Goal: Transaction & Acquisition: Book appointment/travel/reservation

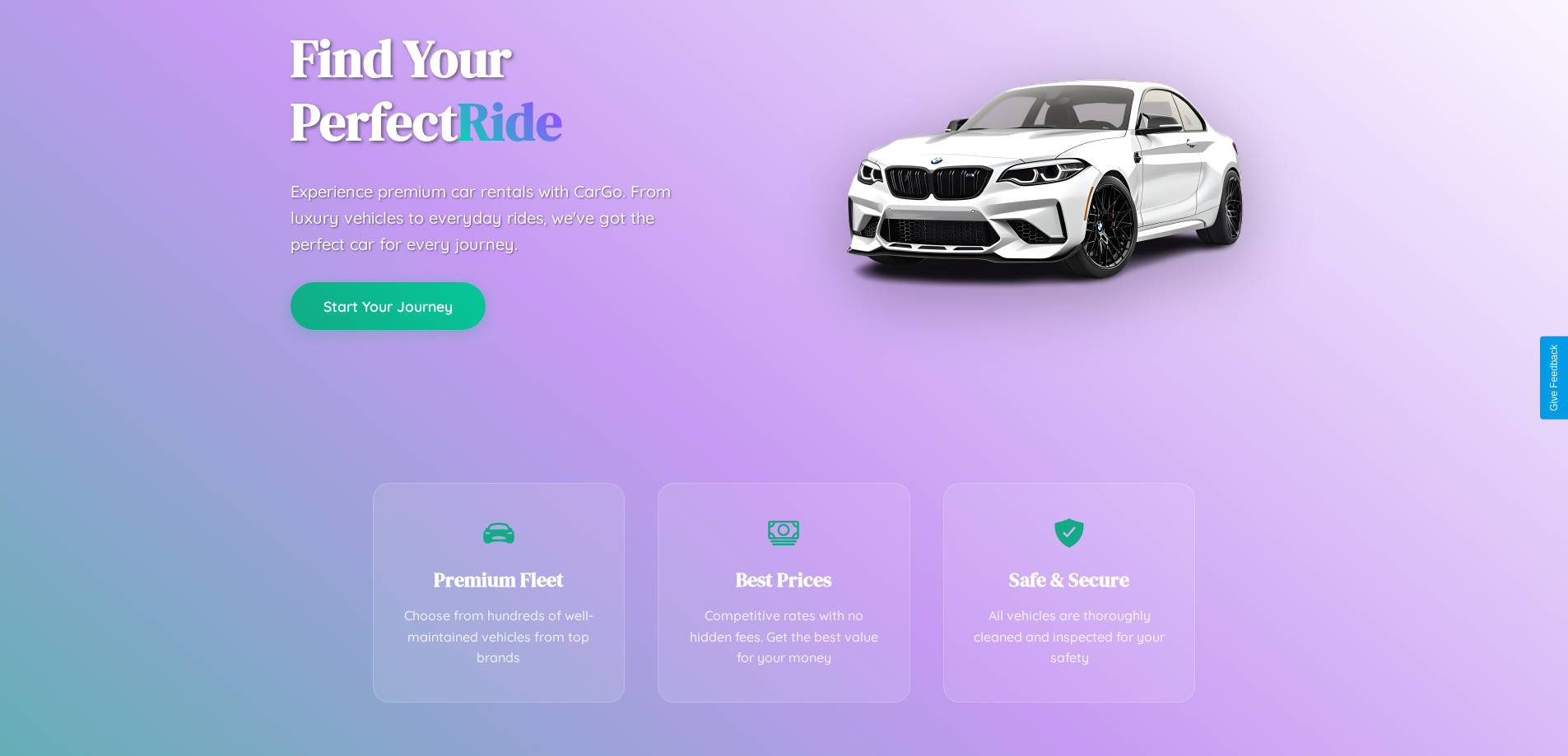
scroll to position [324, 0]
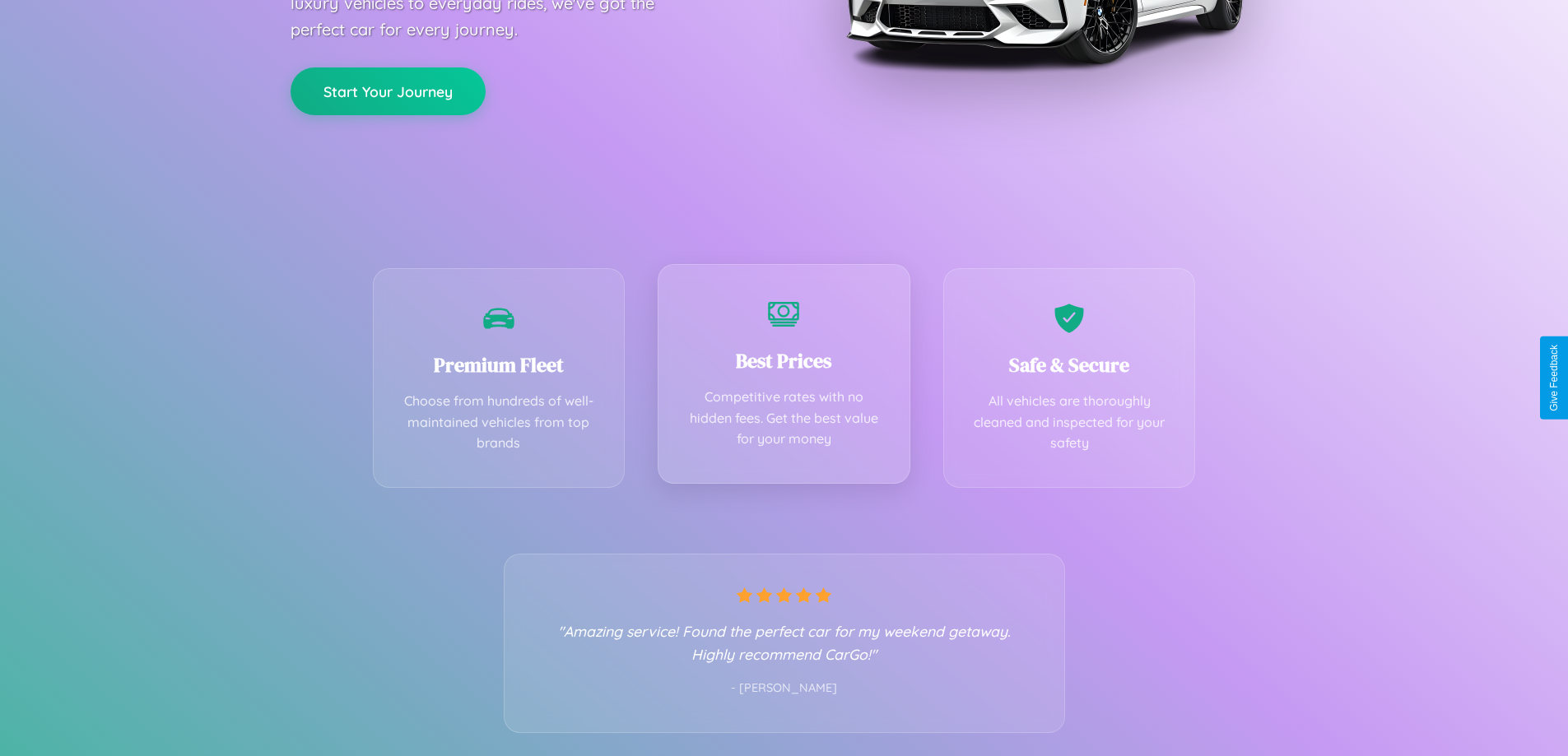
click at [784, 378] on div "Best Prices Competitive rates with no hidden fees. Get the best value for your …" at bounding box center [784, 374] width 253 height 220
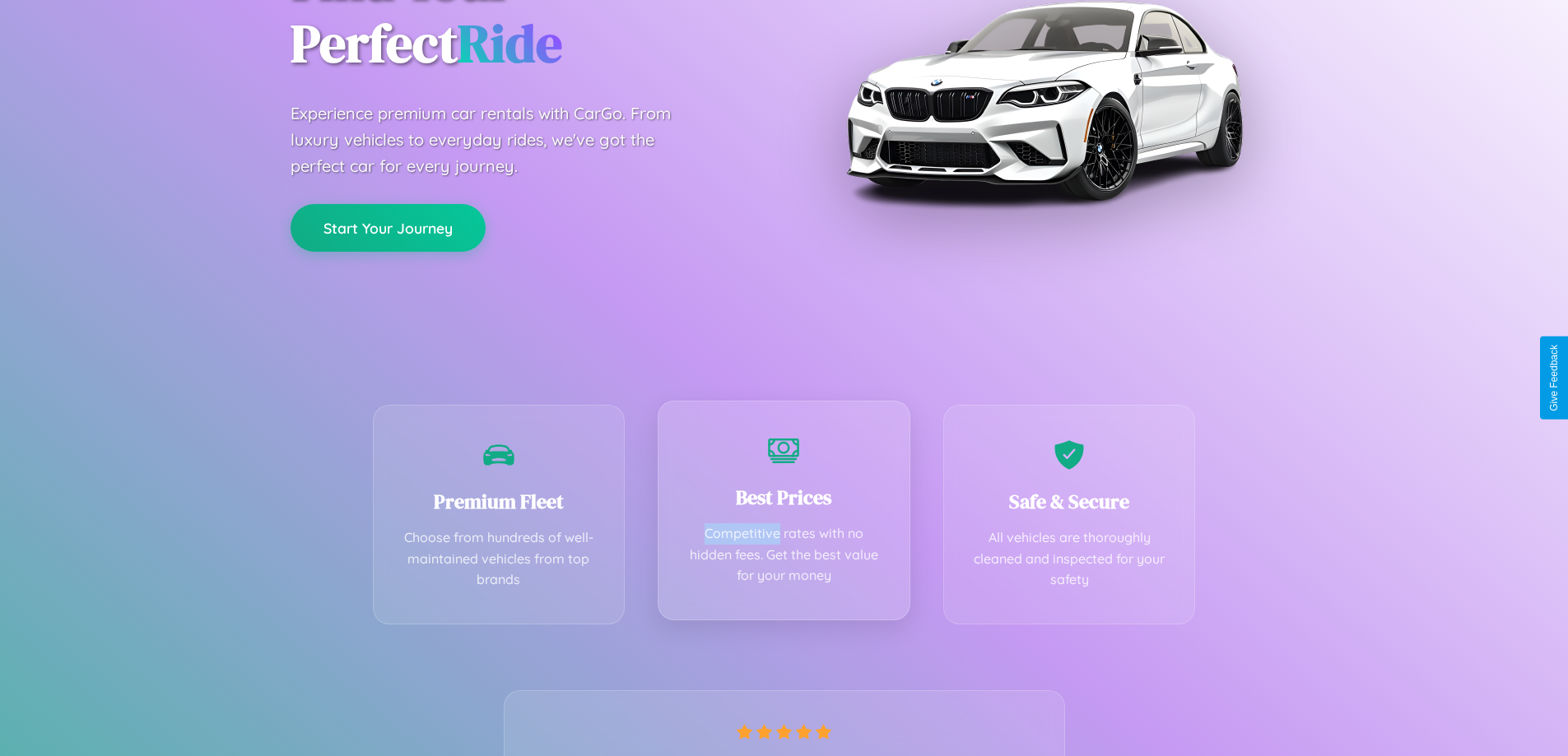
scroll to position [0, 0]
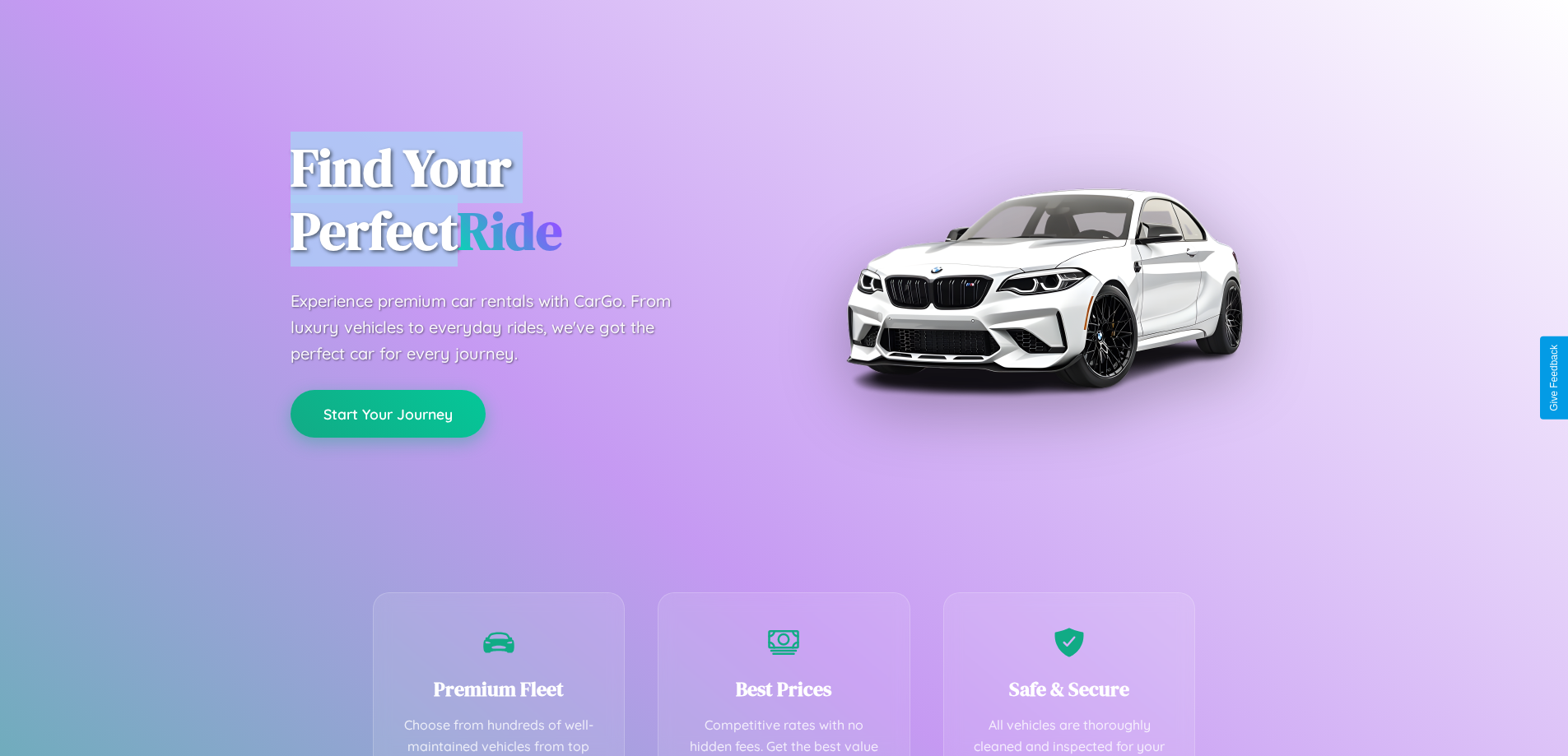
click at [388, 414] on button "Start Your Journey" at bounding box center [388, 413] width 195 height 48
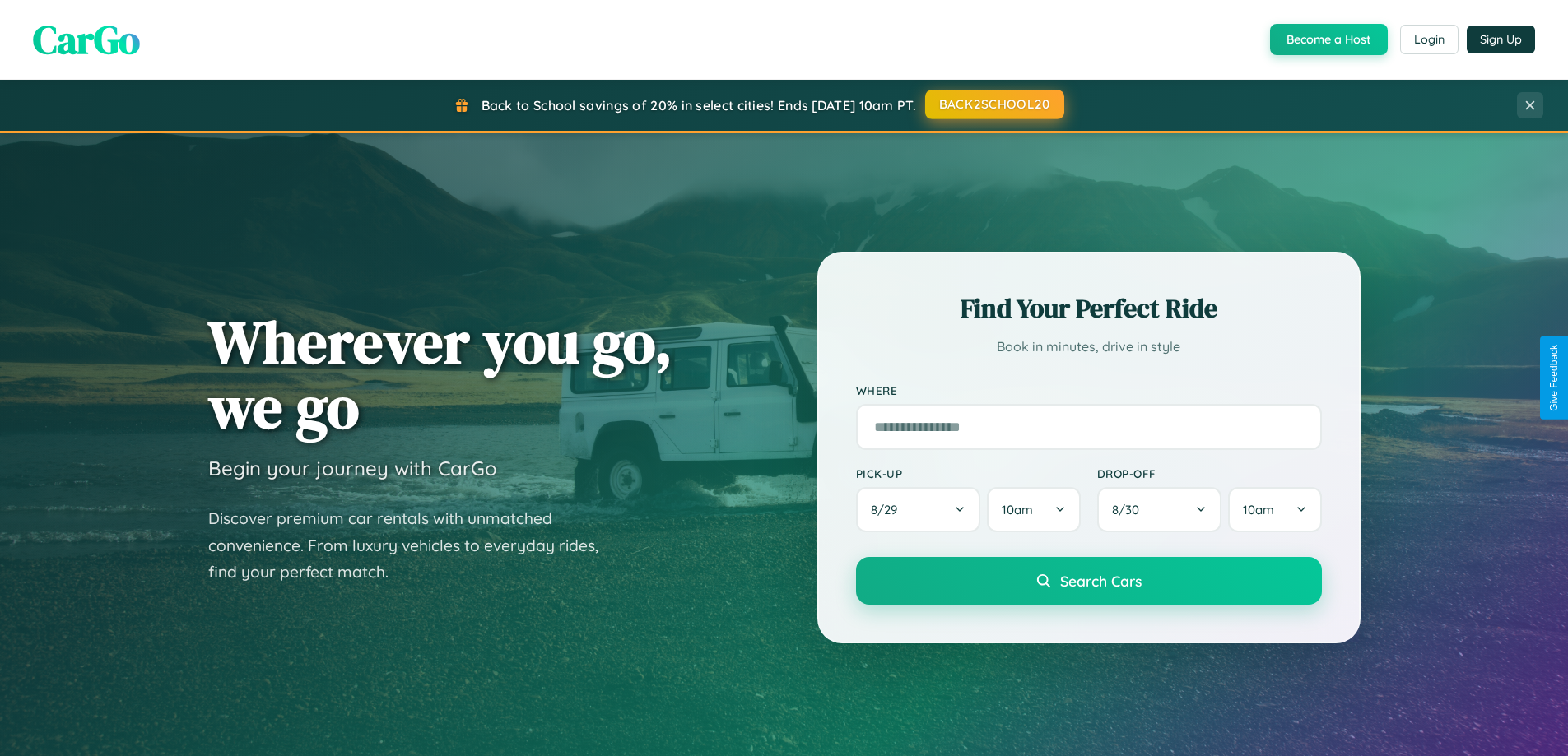
click at [993, 105] on button "BACK2SCHOOL20" at bounding box center [994, 105] width 139 height 30
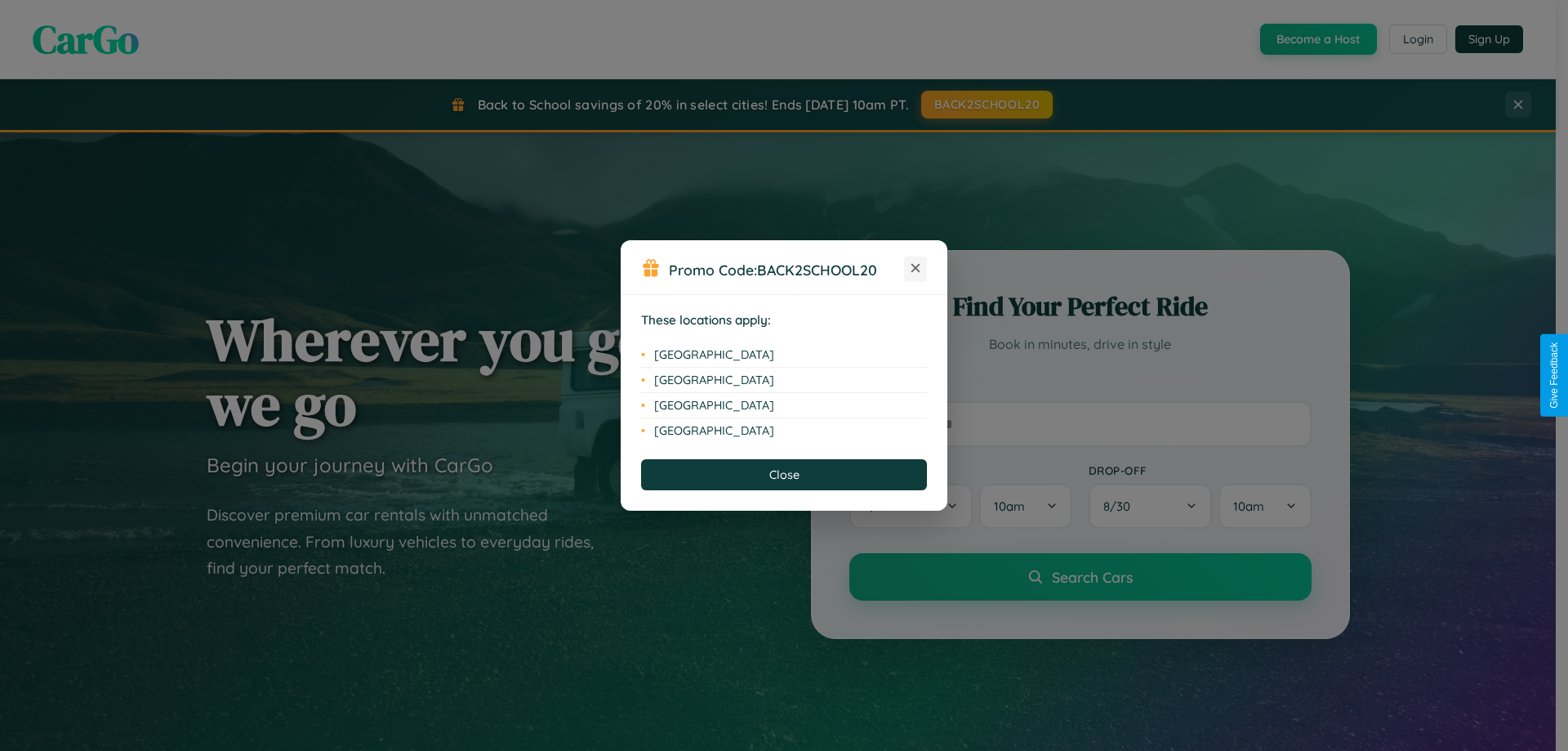
click at [916, 269] on icon at bounding box center [916, 269] width 9 height 9
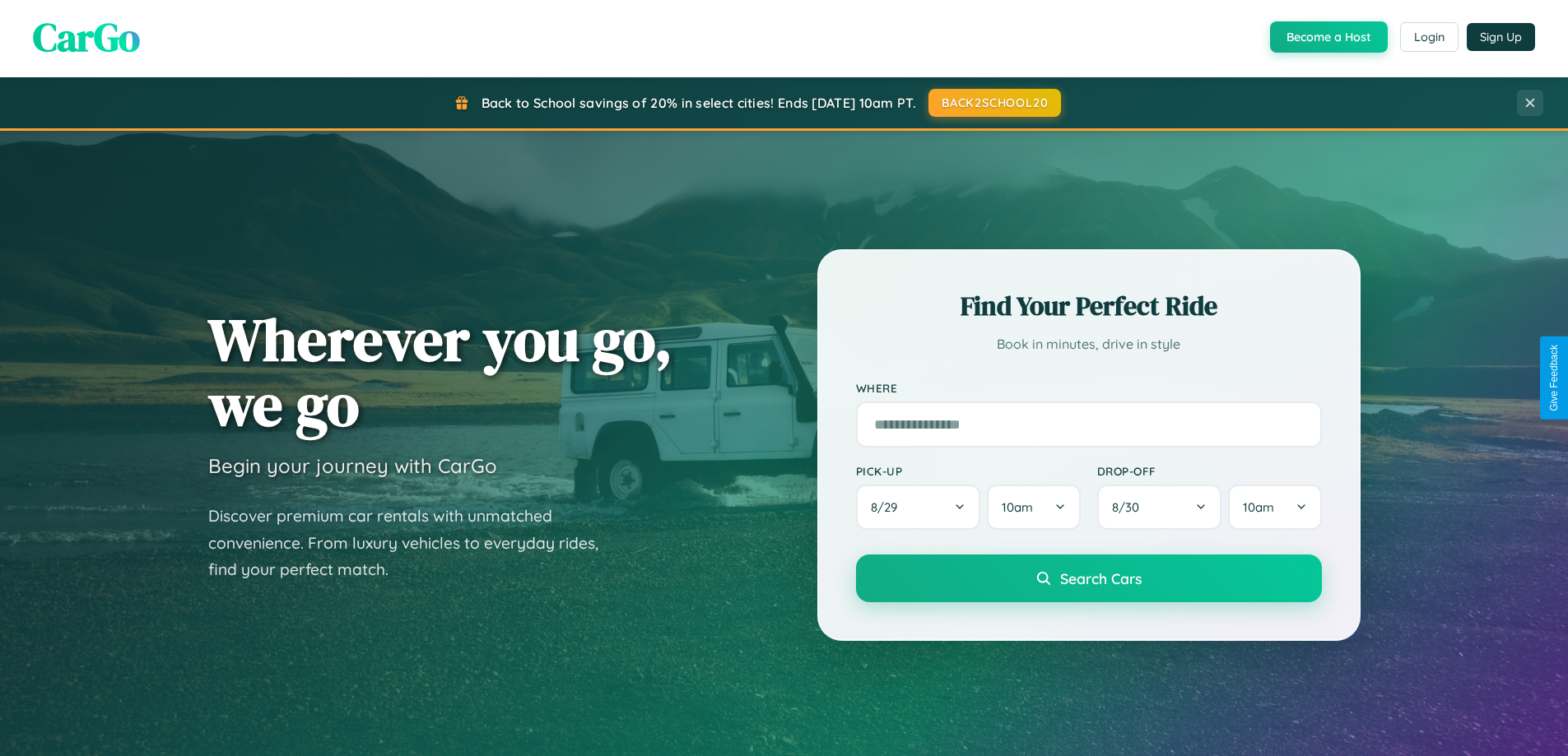
scroll to position [2644, 0]
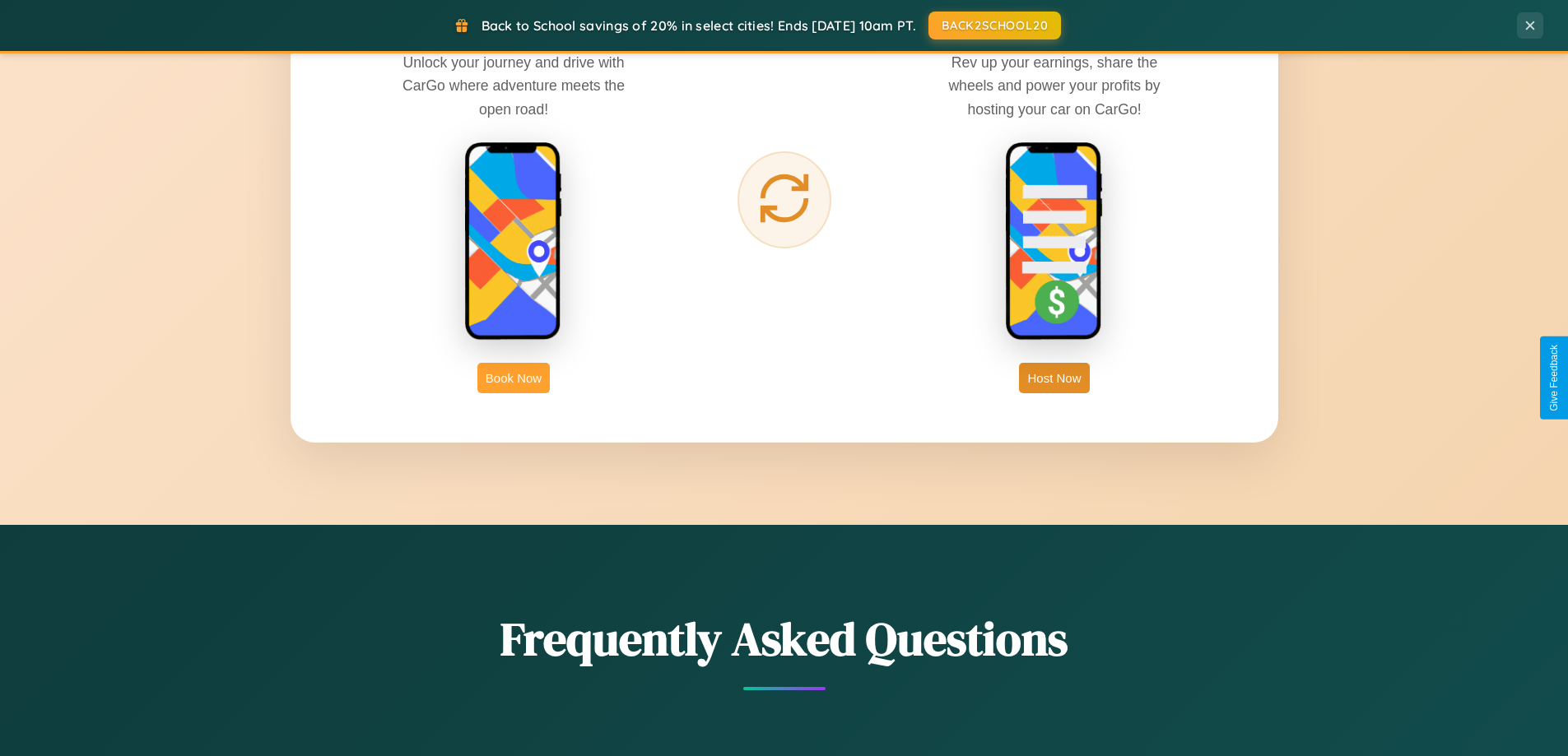
click at [514, 378] on button "Book Now" at bounding box center [513, 378] width 72 height 30
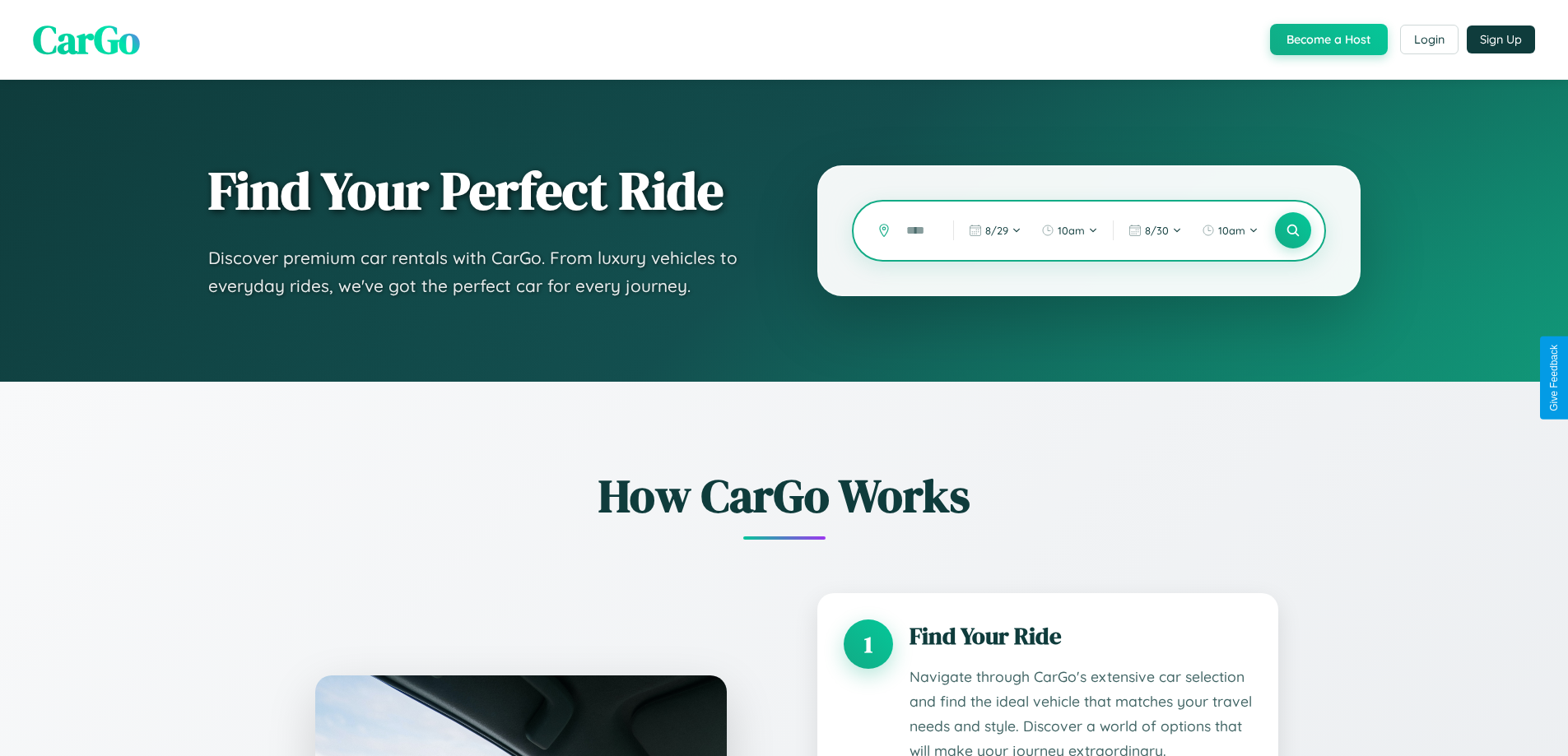
click at [918, 230] on input "text" at bounding box center [917, 230] width 38 height 29
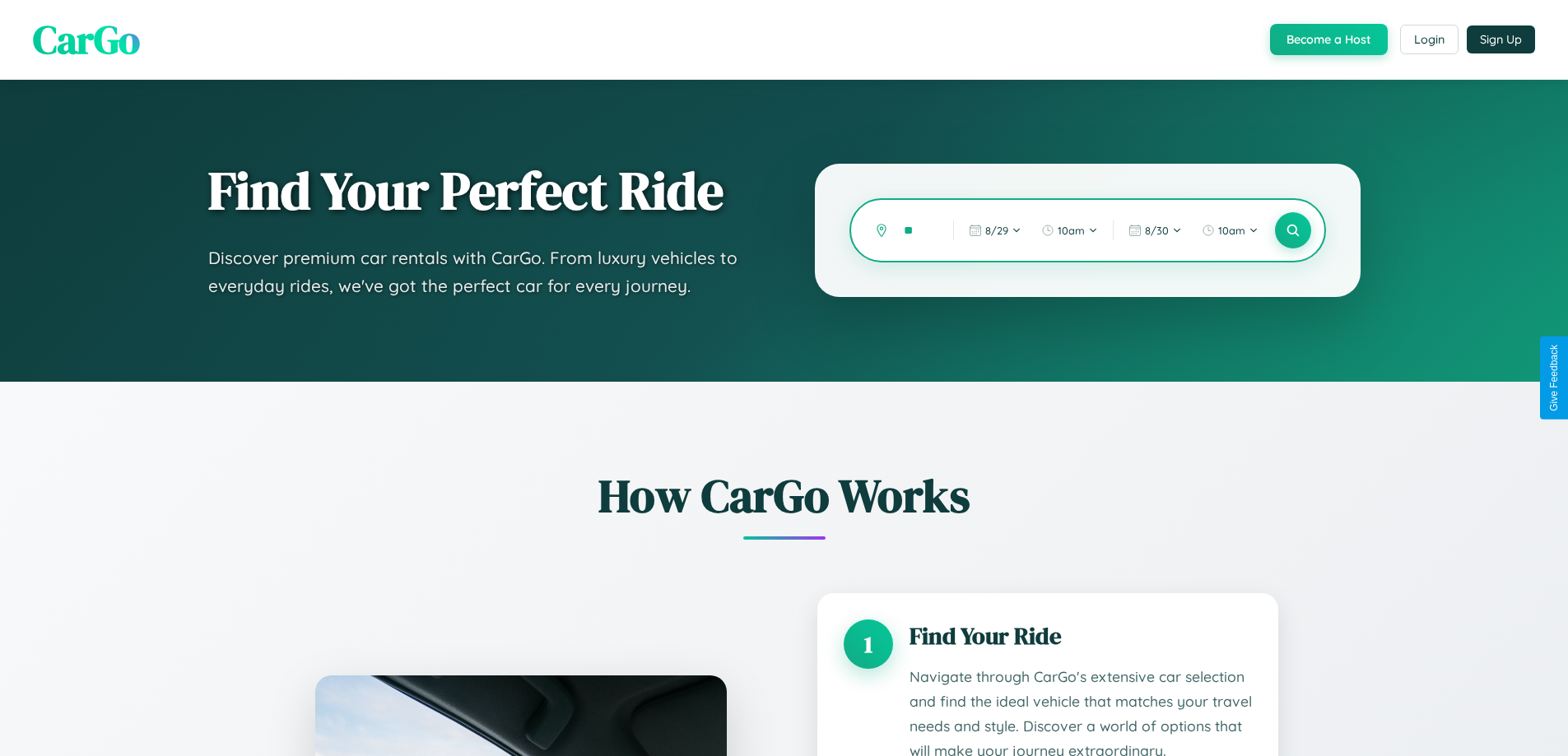
type input "*"
type input "*******"
click at [1292, 230] on icon at bounding box center [1292, 230] width 16 height 16
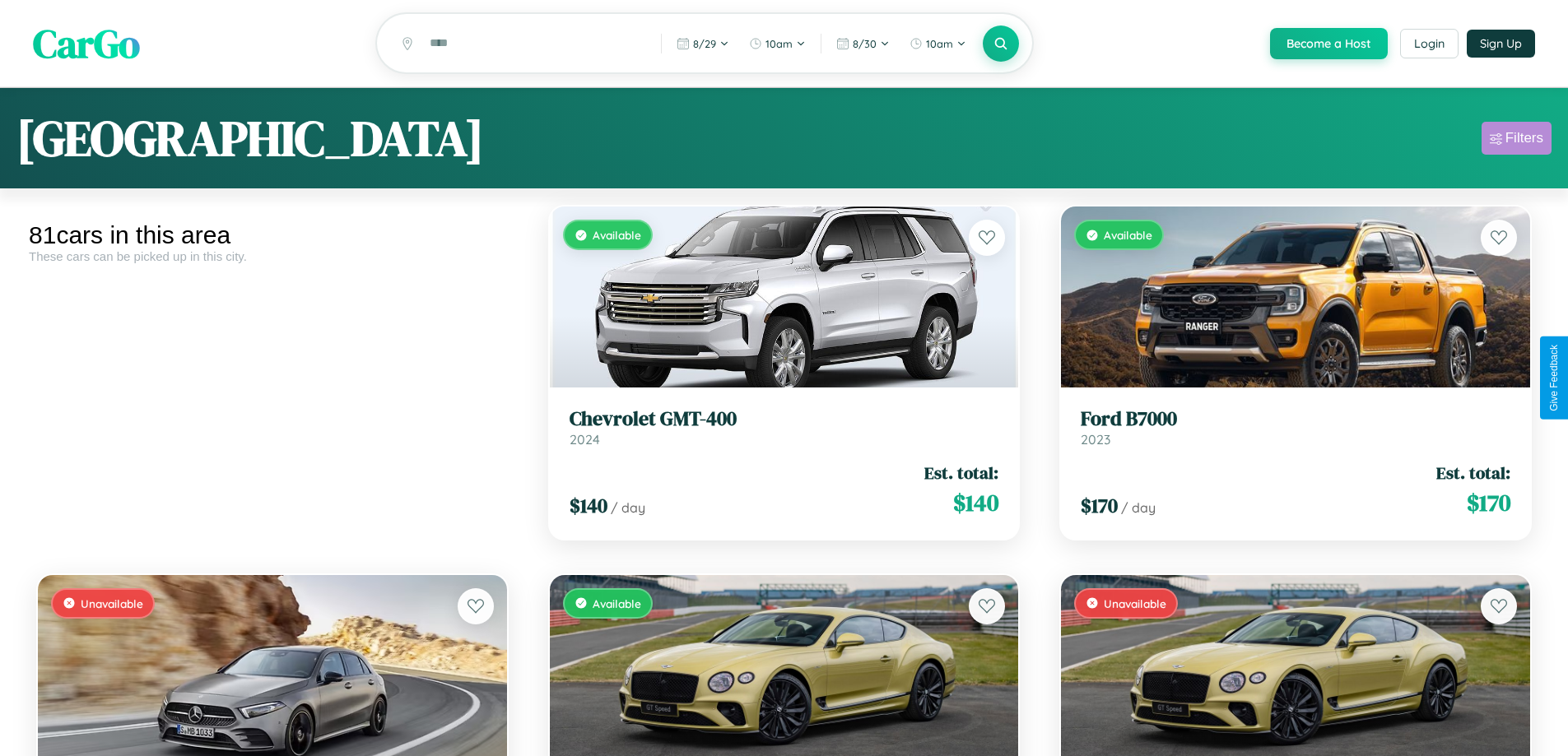
click at [1516, 141] on div "Filters" at bounding box center [1524, 139] width 37 height 17
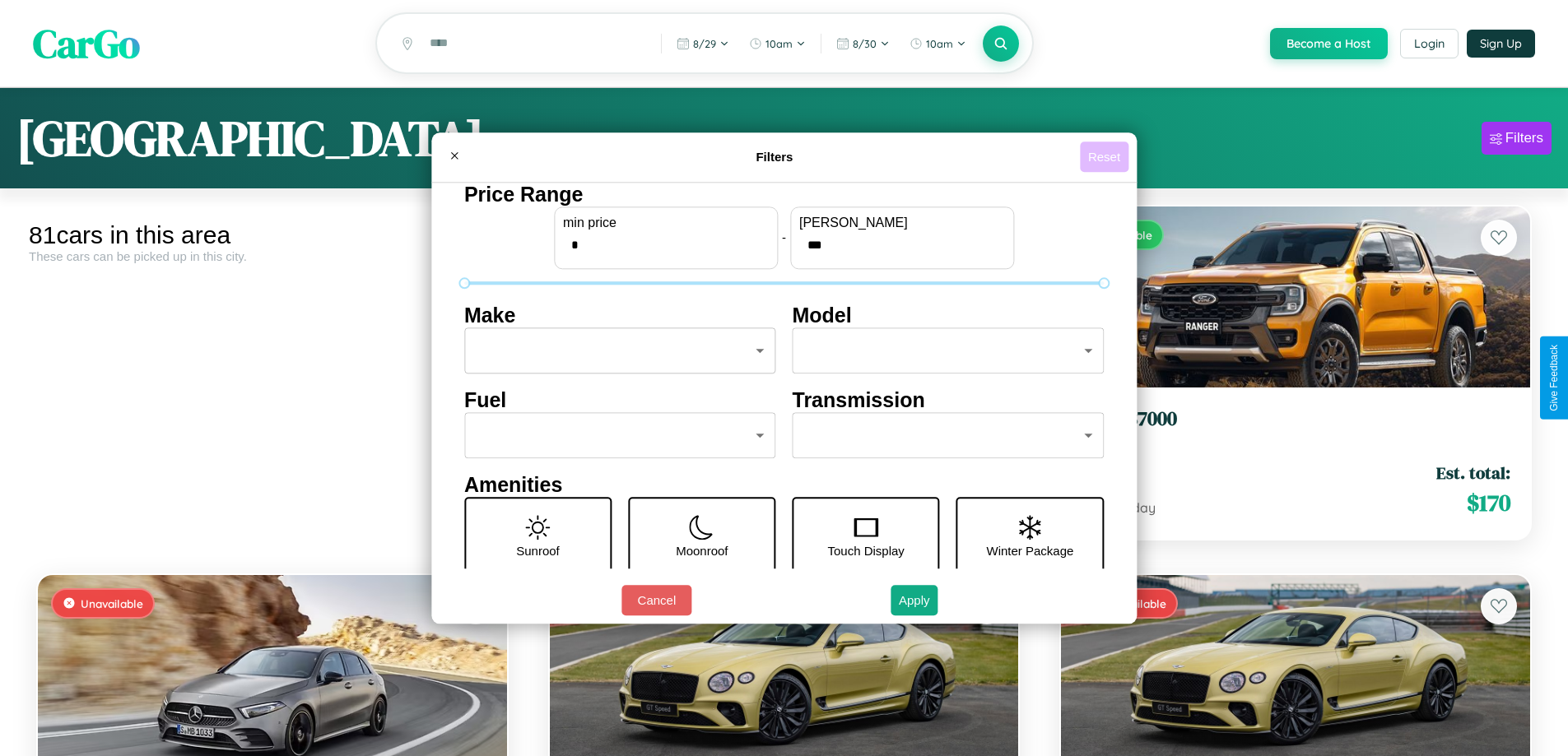
click at [1106, 156] on button "Reset" at bounding box center [1104, 156] width 49 height 30
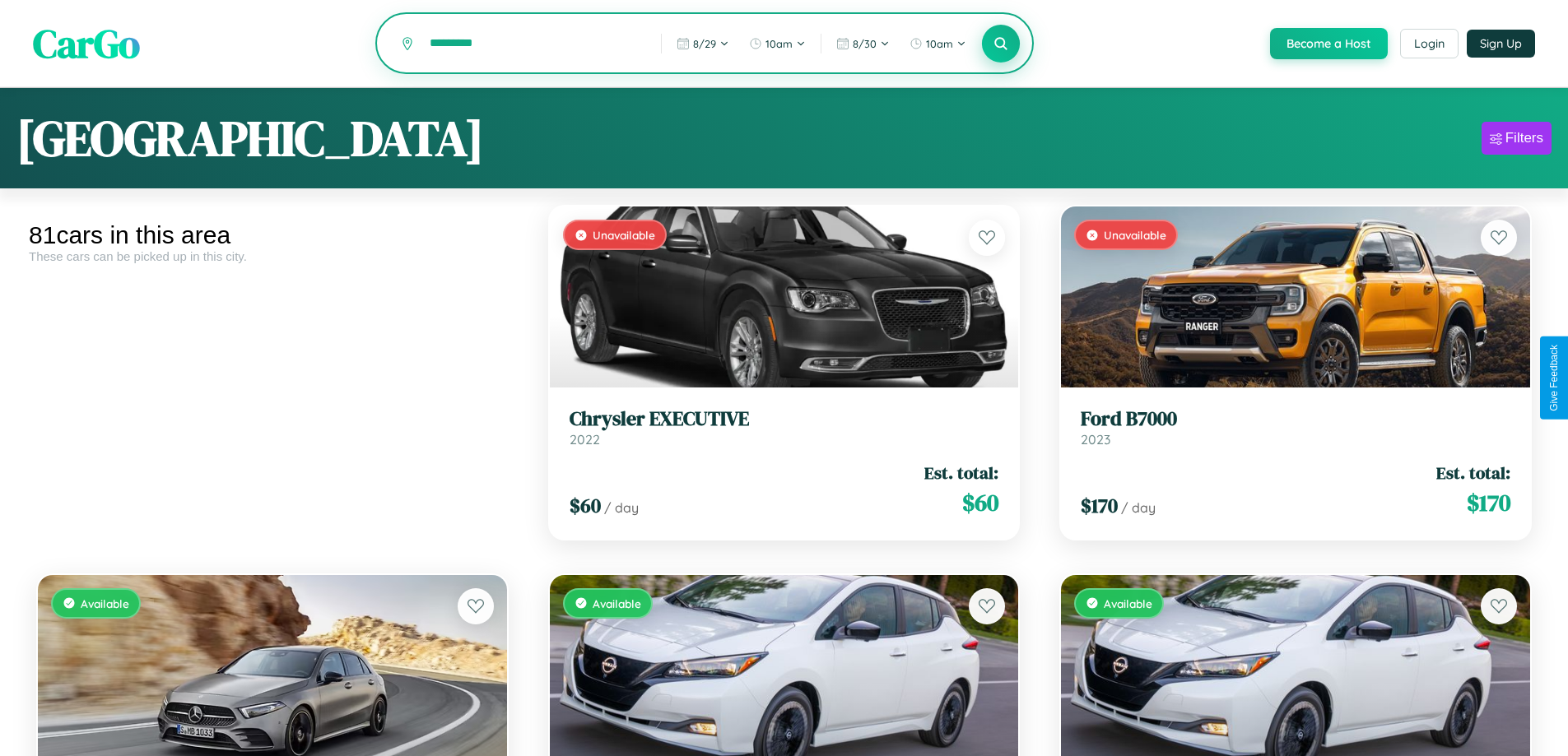
type input "*********"
click at [1000, 44] on icon at bounding box center [1001, 43] width 16 height 16
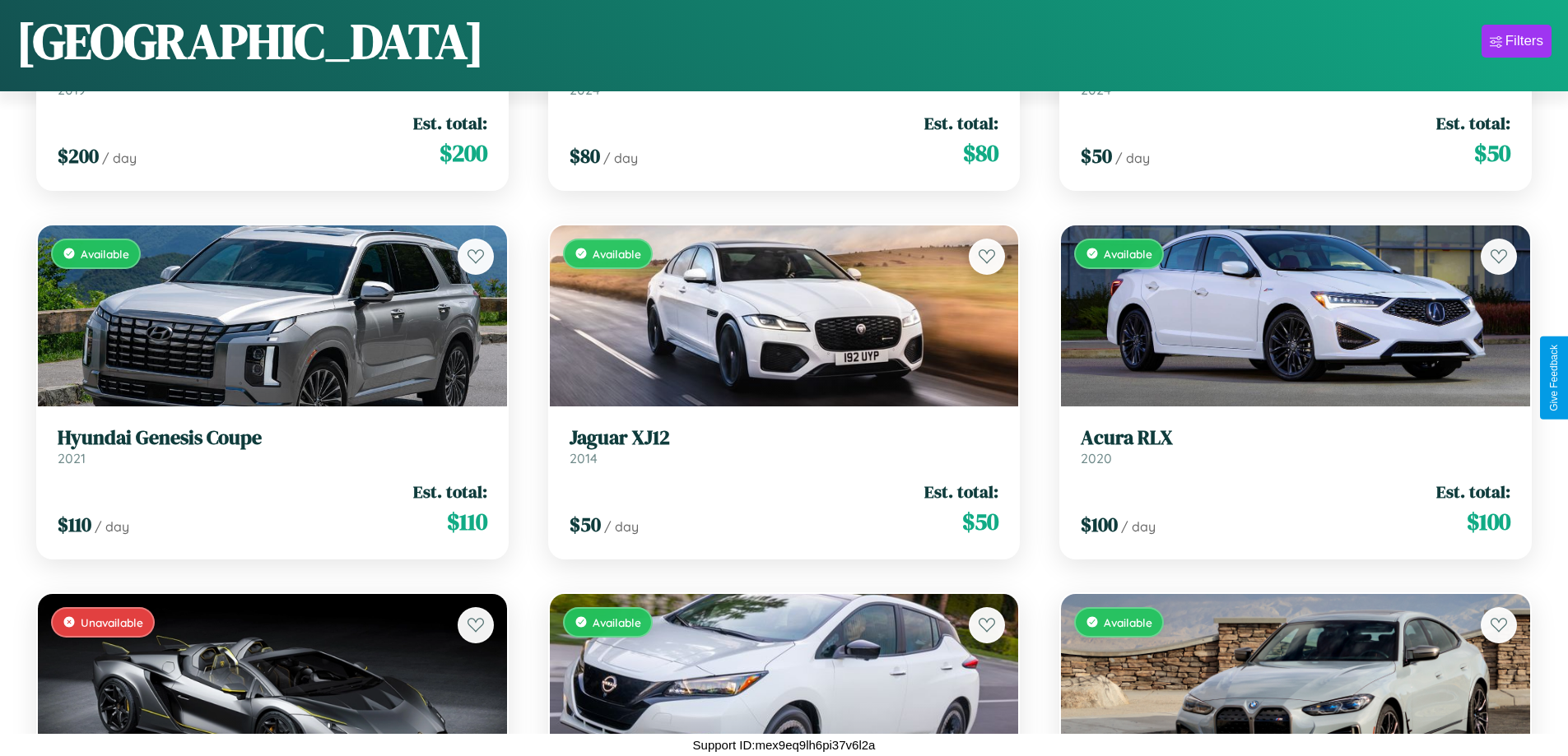
scroll to position [8705, 0]
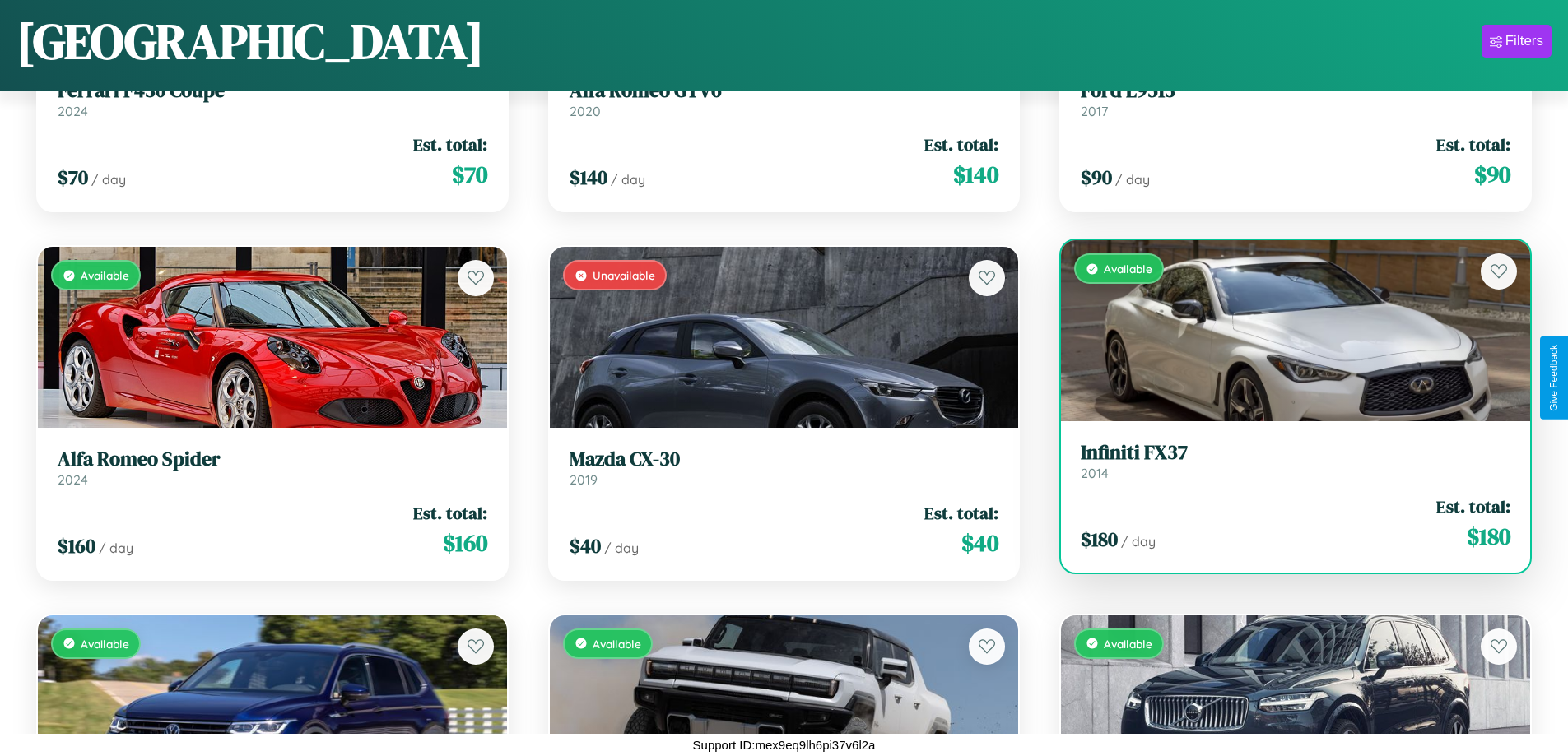
click at [1285, 331] on div "Available" at bounding box center [1295, 330] width 470 height 181
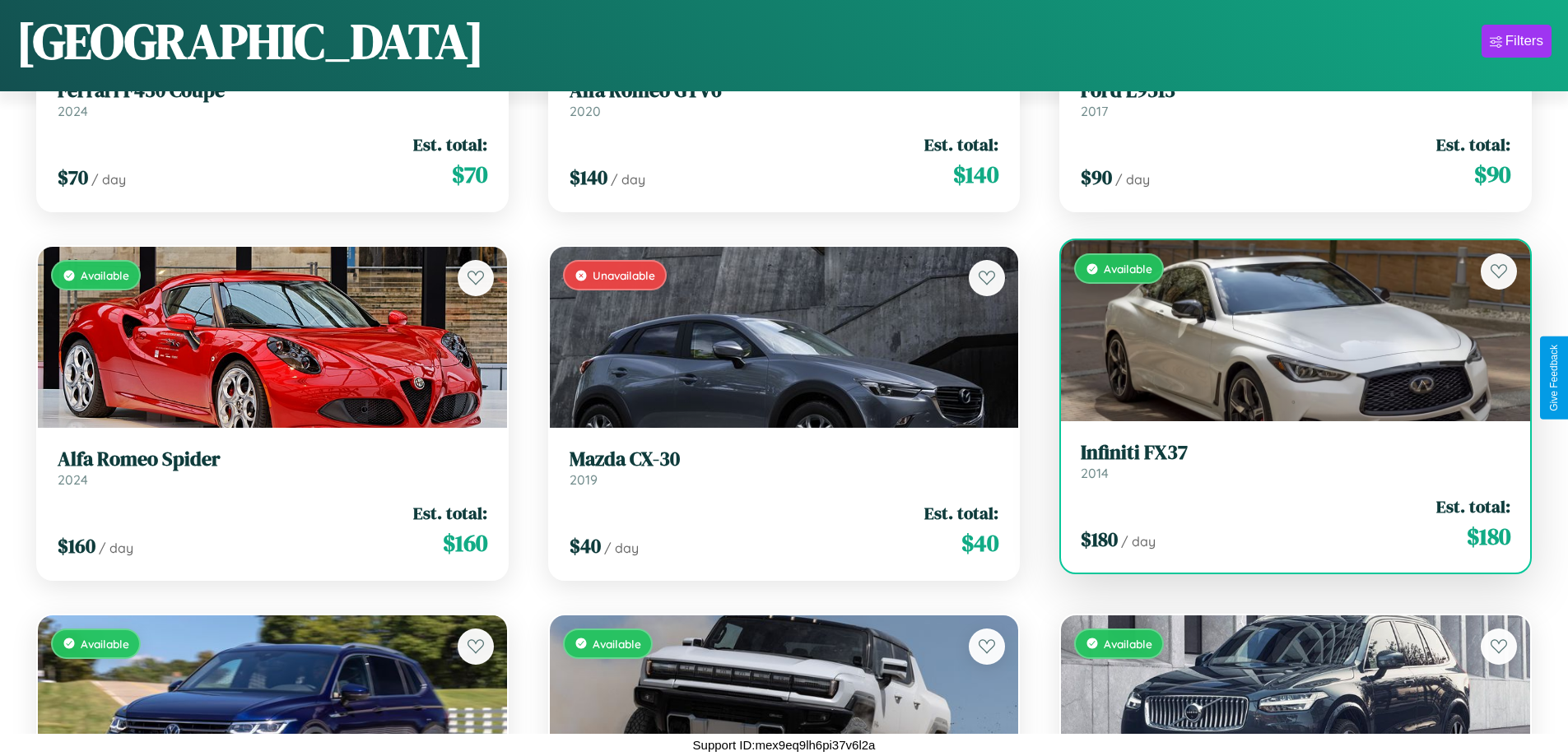
click at [1285, 331] on div "Available" at bounding box center [1295, 330] width 470 height 181
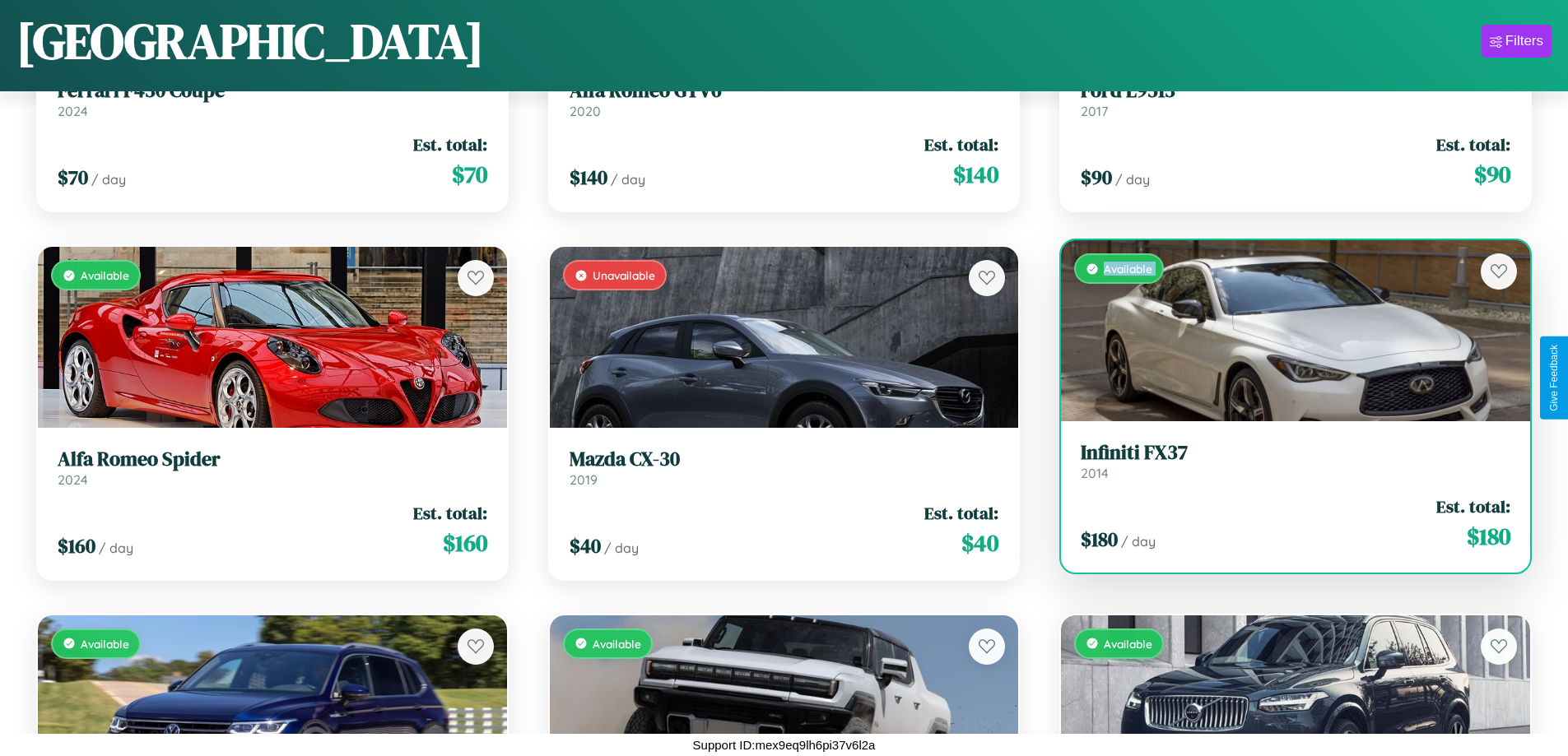
click at [1285, 331] on div "Available" at bounding box center [1295, 330] width 470 height 181
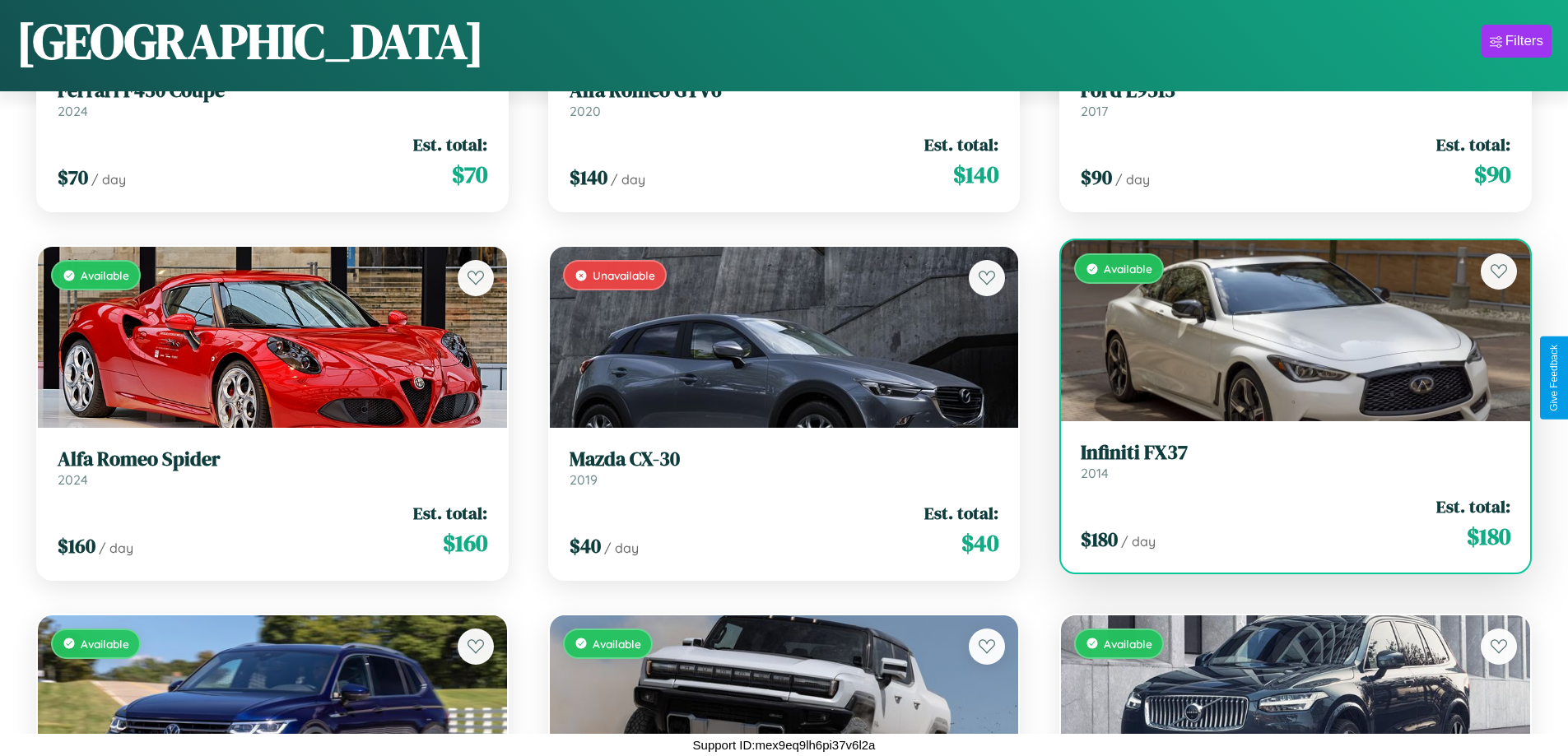
click at [1285, 331] on div "Available" at bounding box center [1295, 330] width 470 height 181
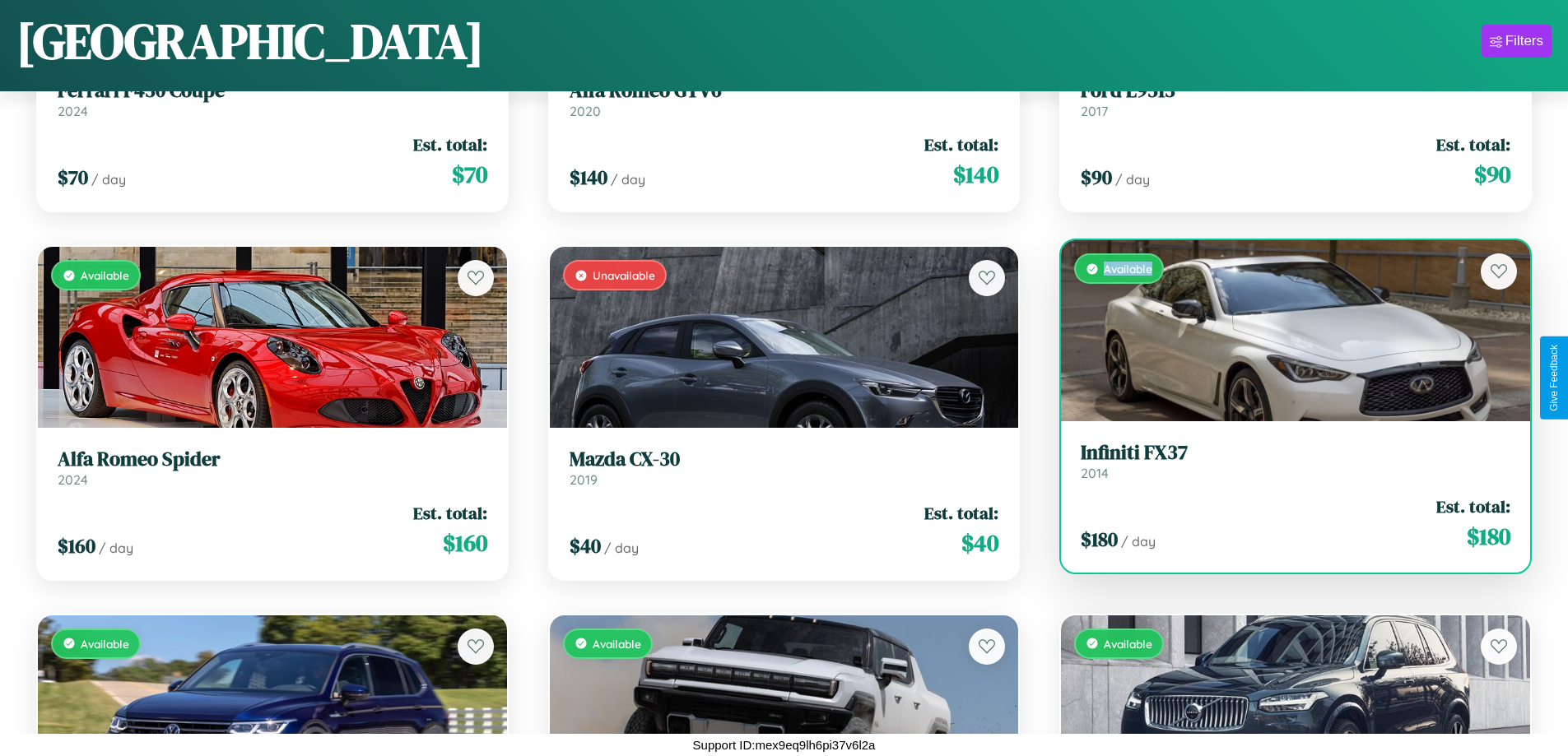
click at [1285, 331] on div "Available" at bounding box center [1295, 330] width 470 height 181
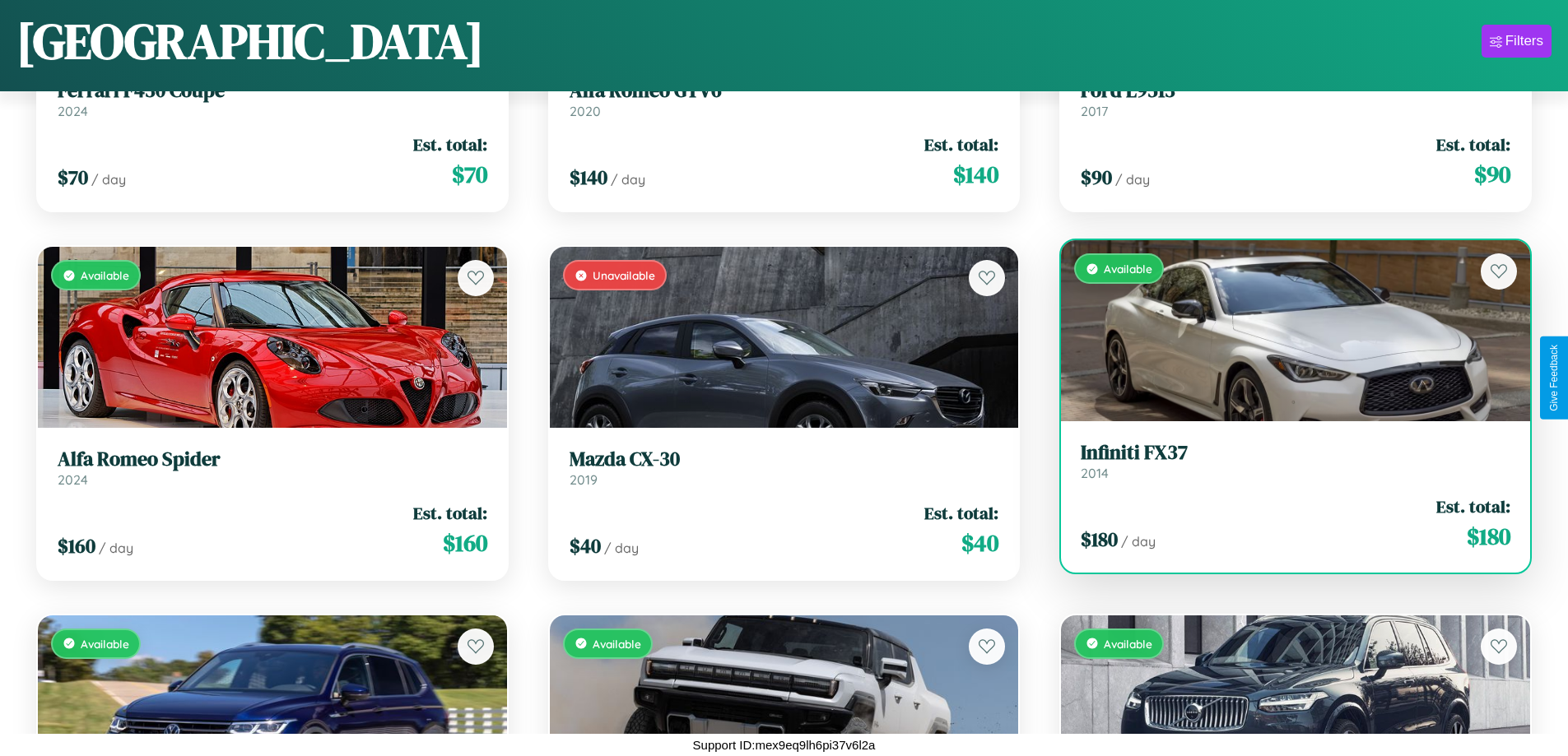
click at [1285, 461] on h3 "Infiniti FX37" at bounding box center [1295, 452] width 429 height 23
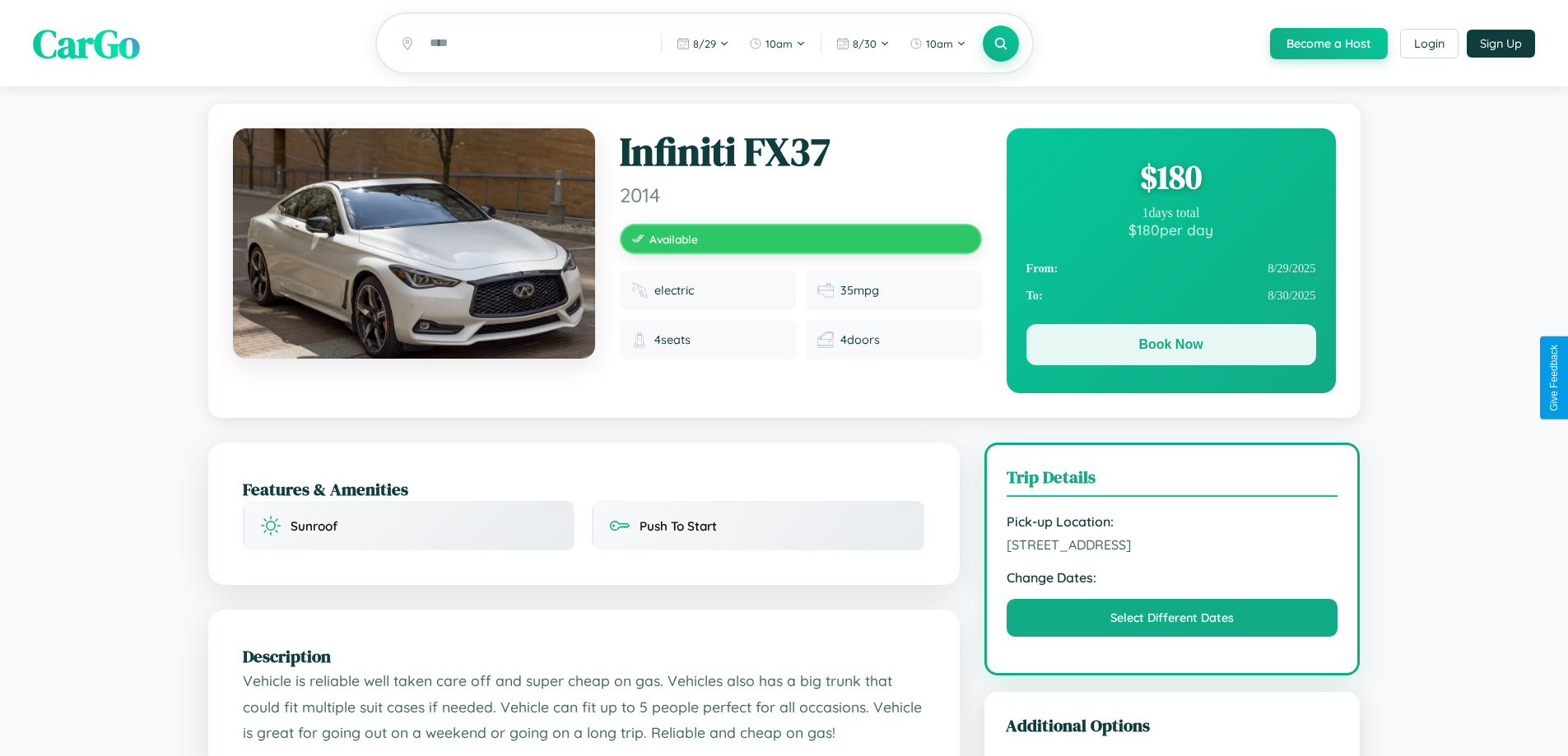
click at [1171, 348] on button "Book Now" at bounding box center [1171, 345] width 290 height 41
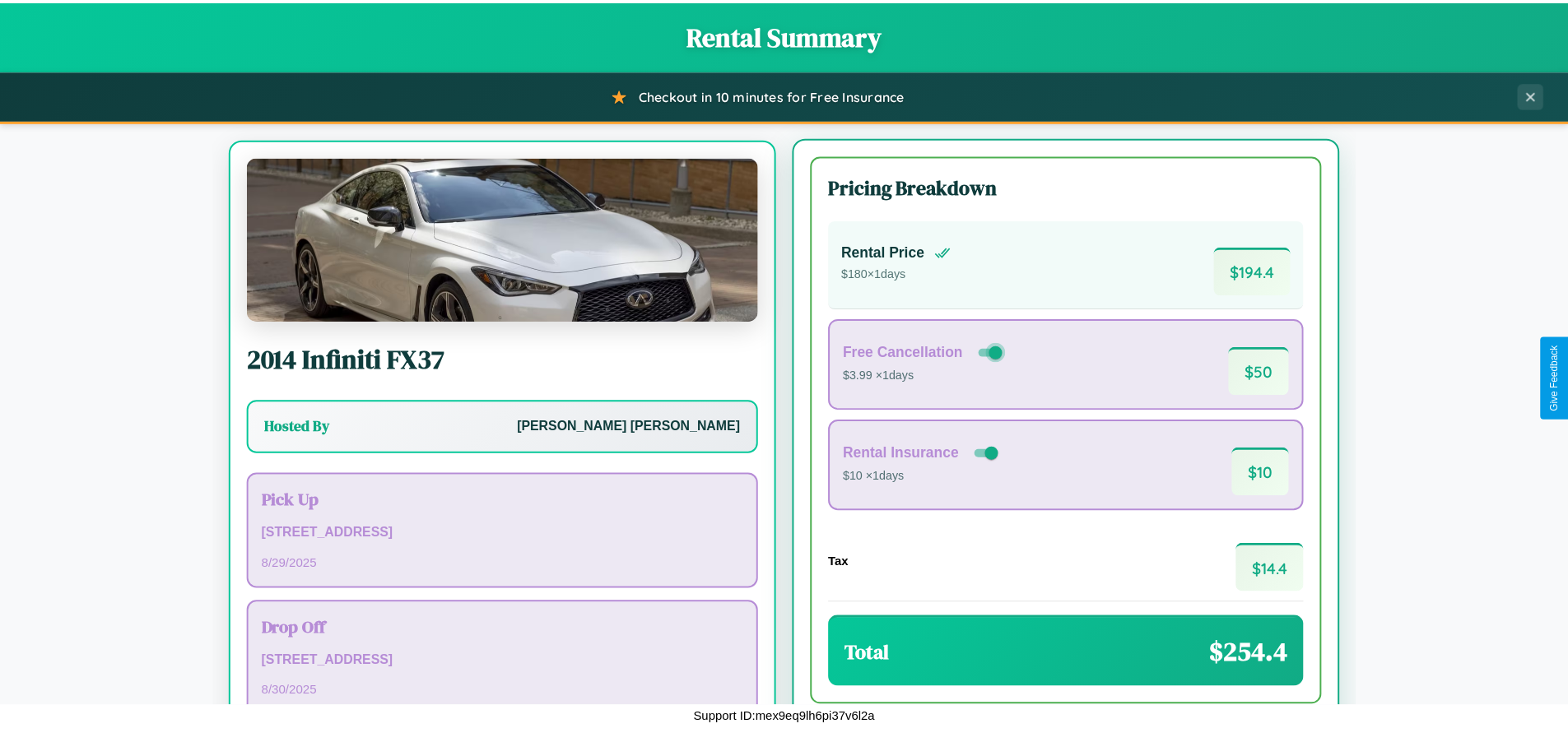
scroll to position [77, 0]
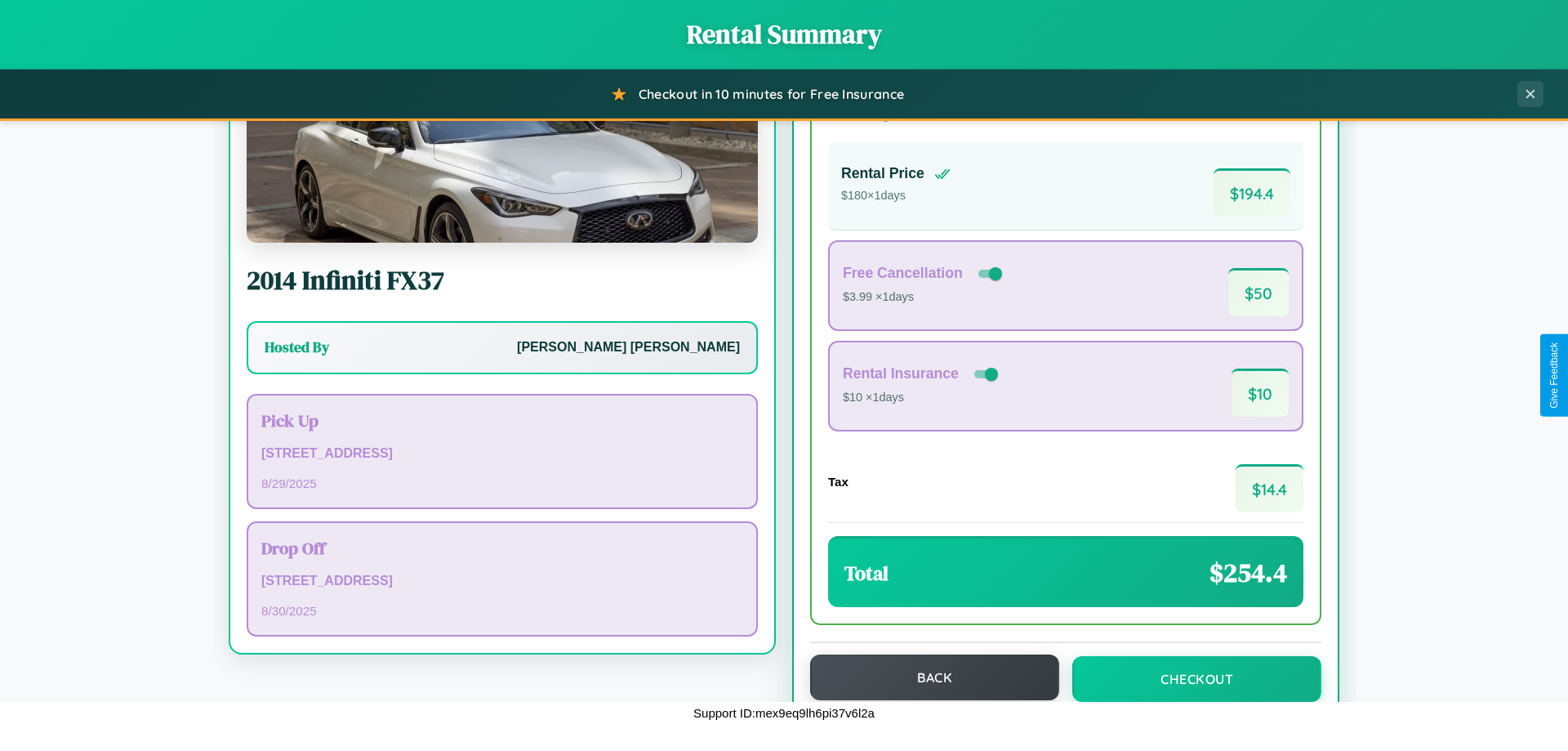
click at [927, 677] on button "Back" at bounding box center [935, 677] width 249 height 46
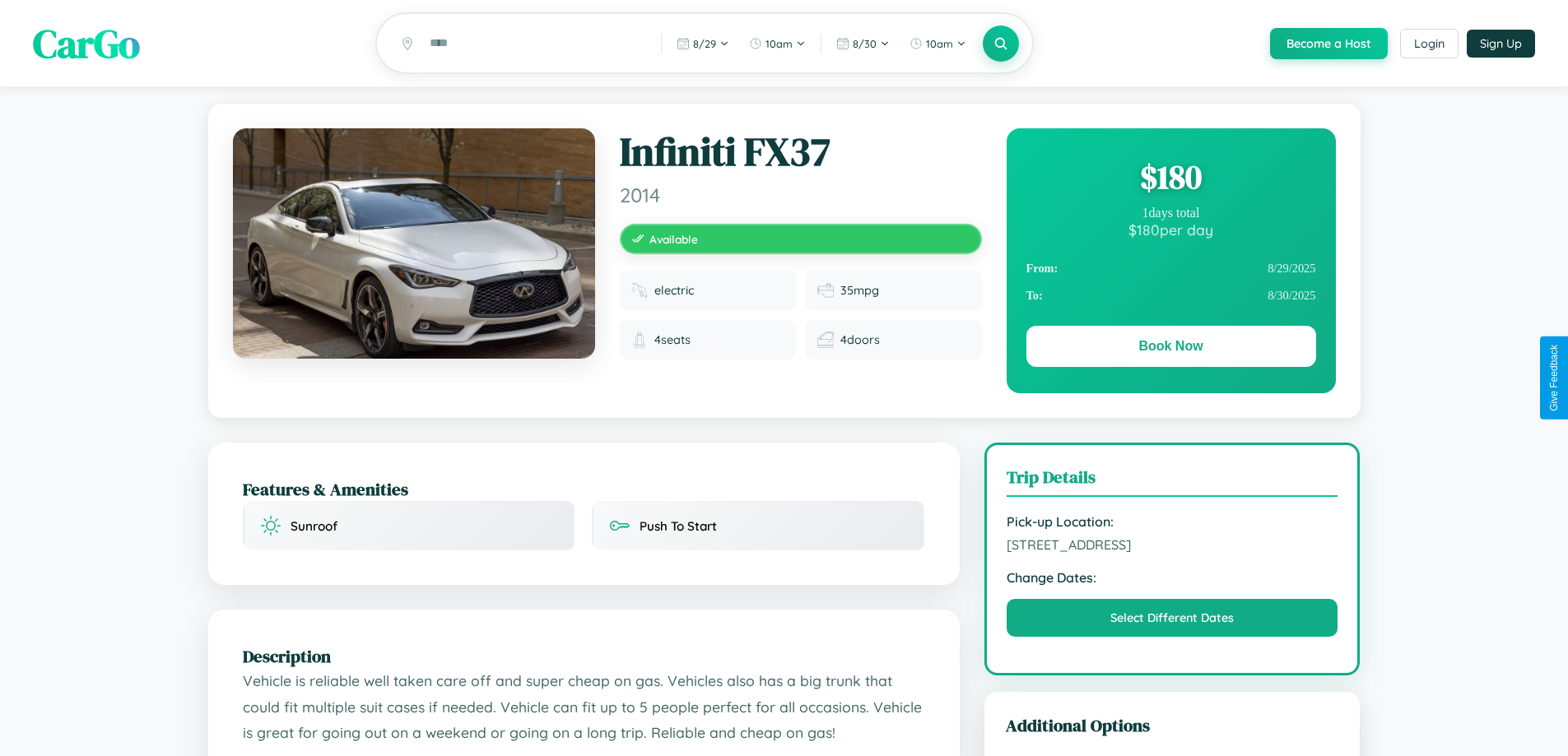
click at [1171, 179] on div "$ 180" at bounding box center [1171, 176] width 290 height 44
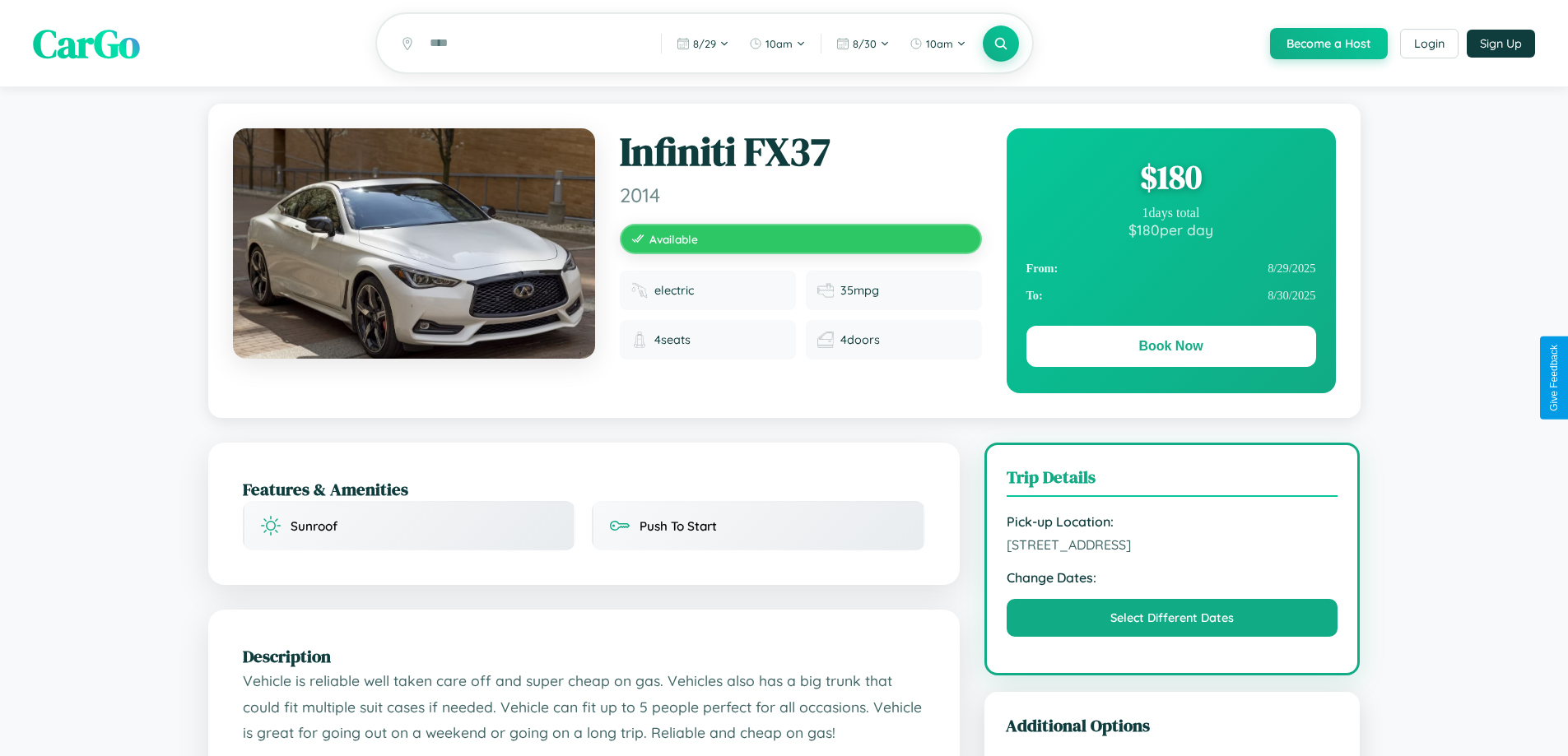
click at [1171, 179] on div "$ 180" at bounding box center [1171, 176] width 290 height 44
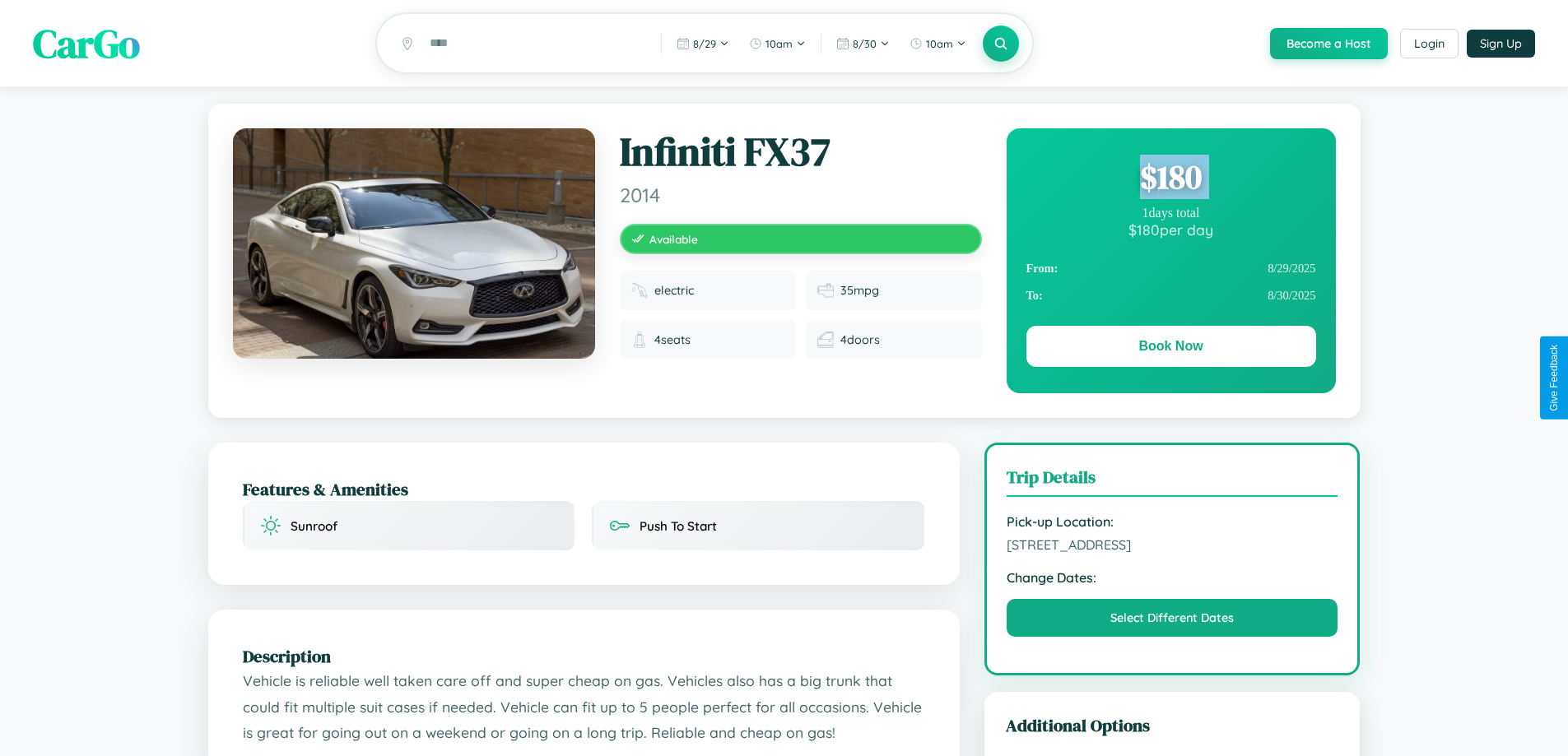
click at [1171, 179] on div "$ 180" at bounding box center [1171, 176] width 290 height 44
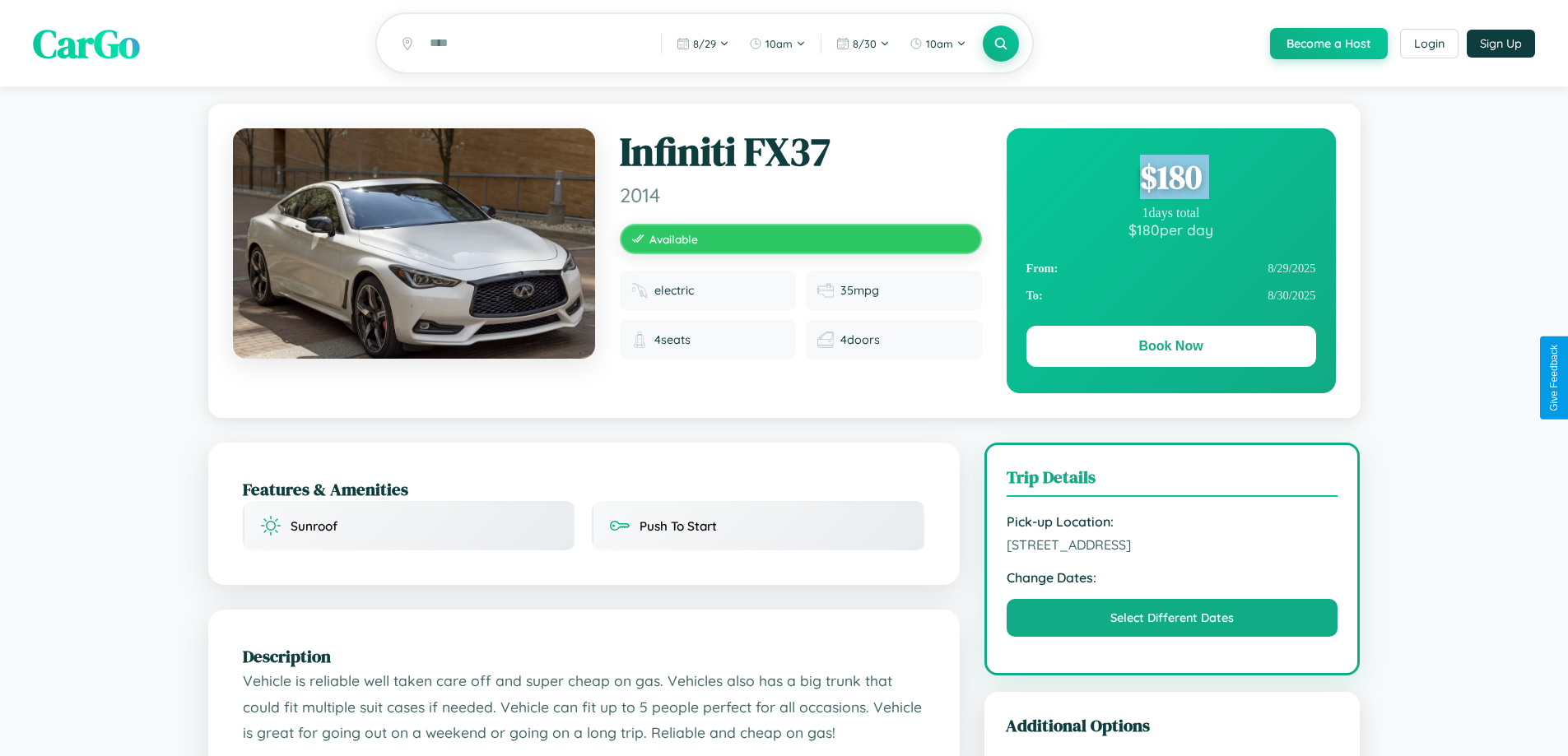
click at [1171, 179] on div "$ 180" at bounding box center [1171, 176] width 290 height 44
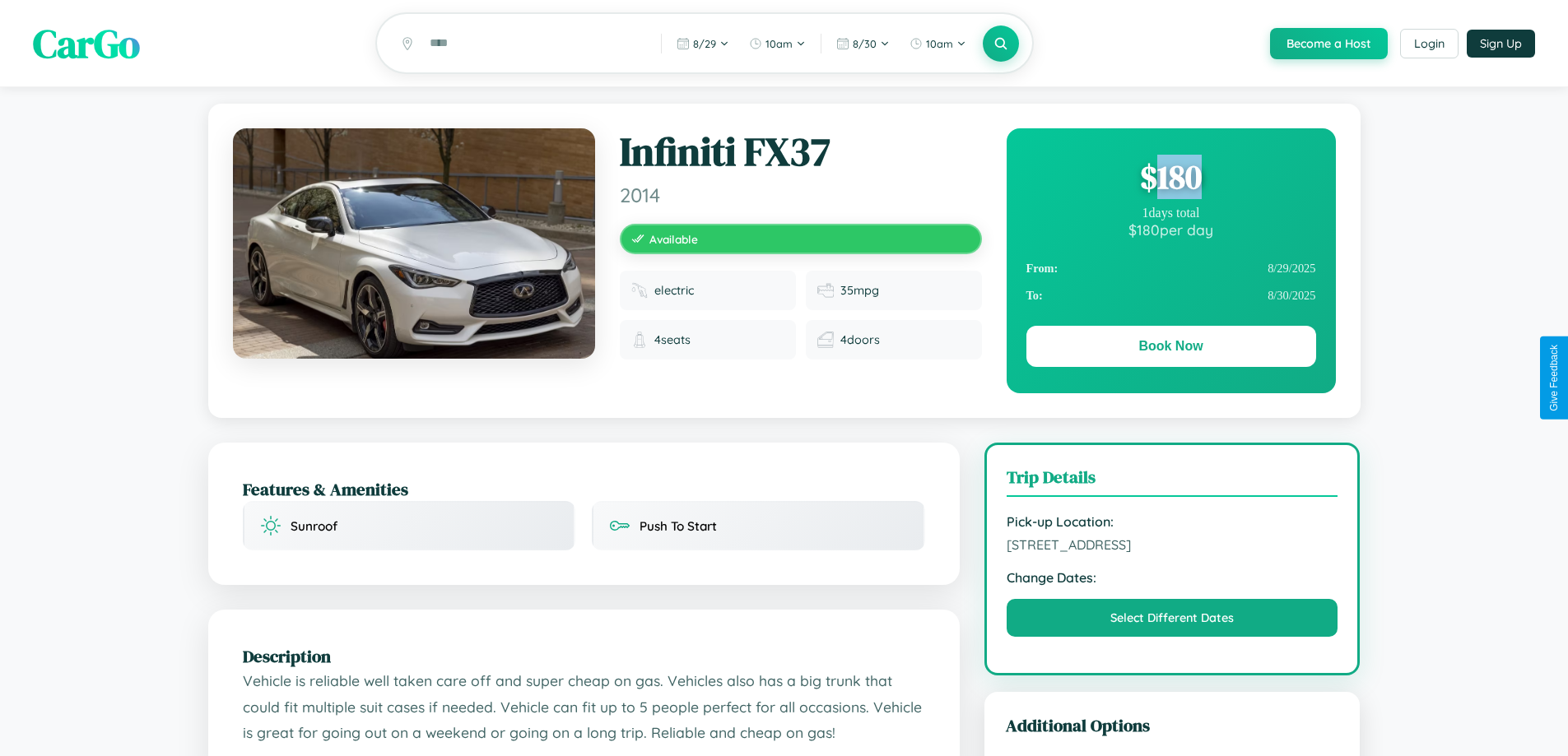
click at [1171, 179] on div "$ 180" at bounding box center [1171, 176] width 290 height 44
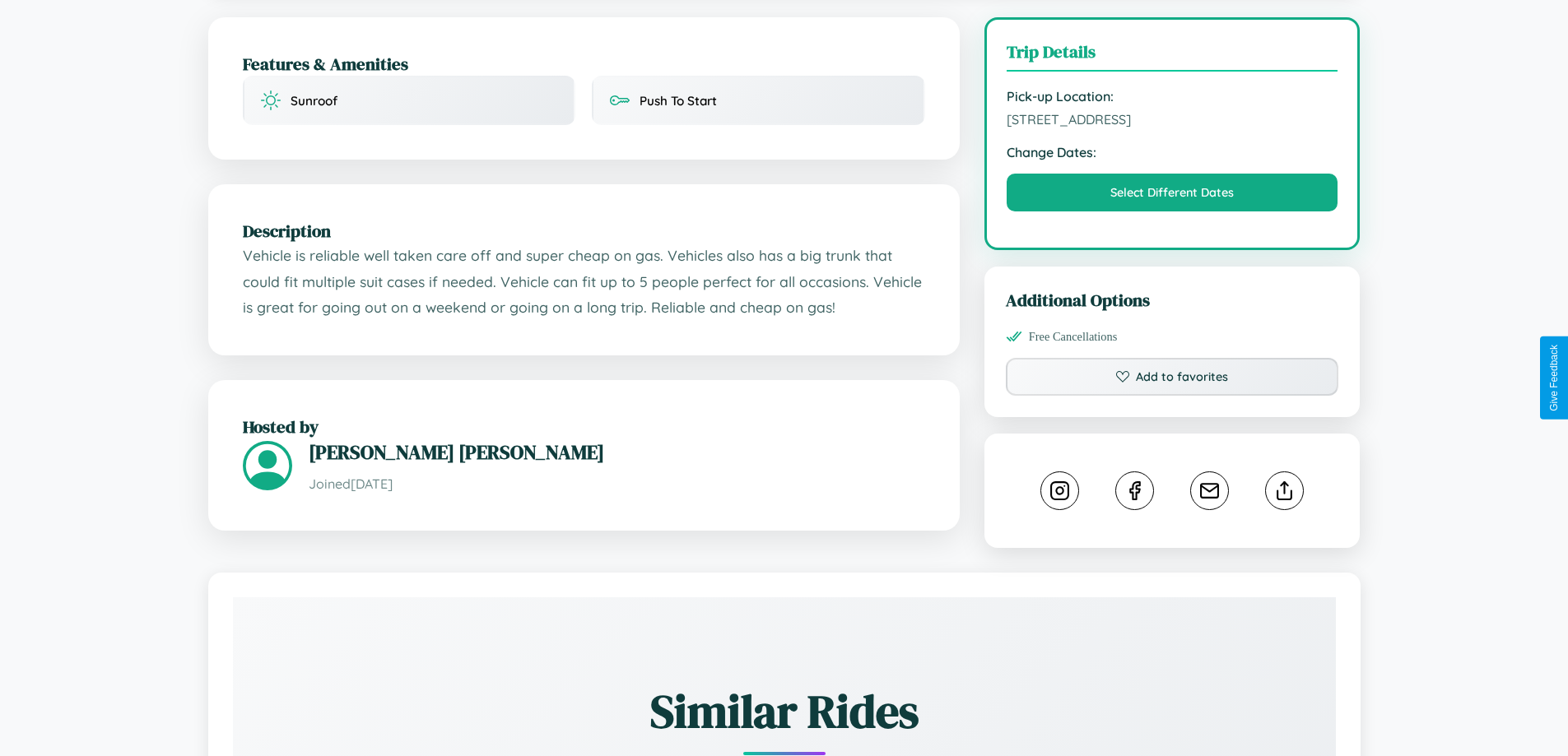
scroll to position [427, 0]
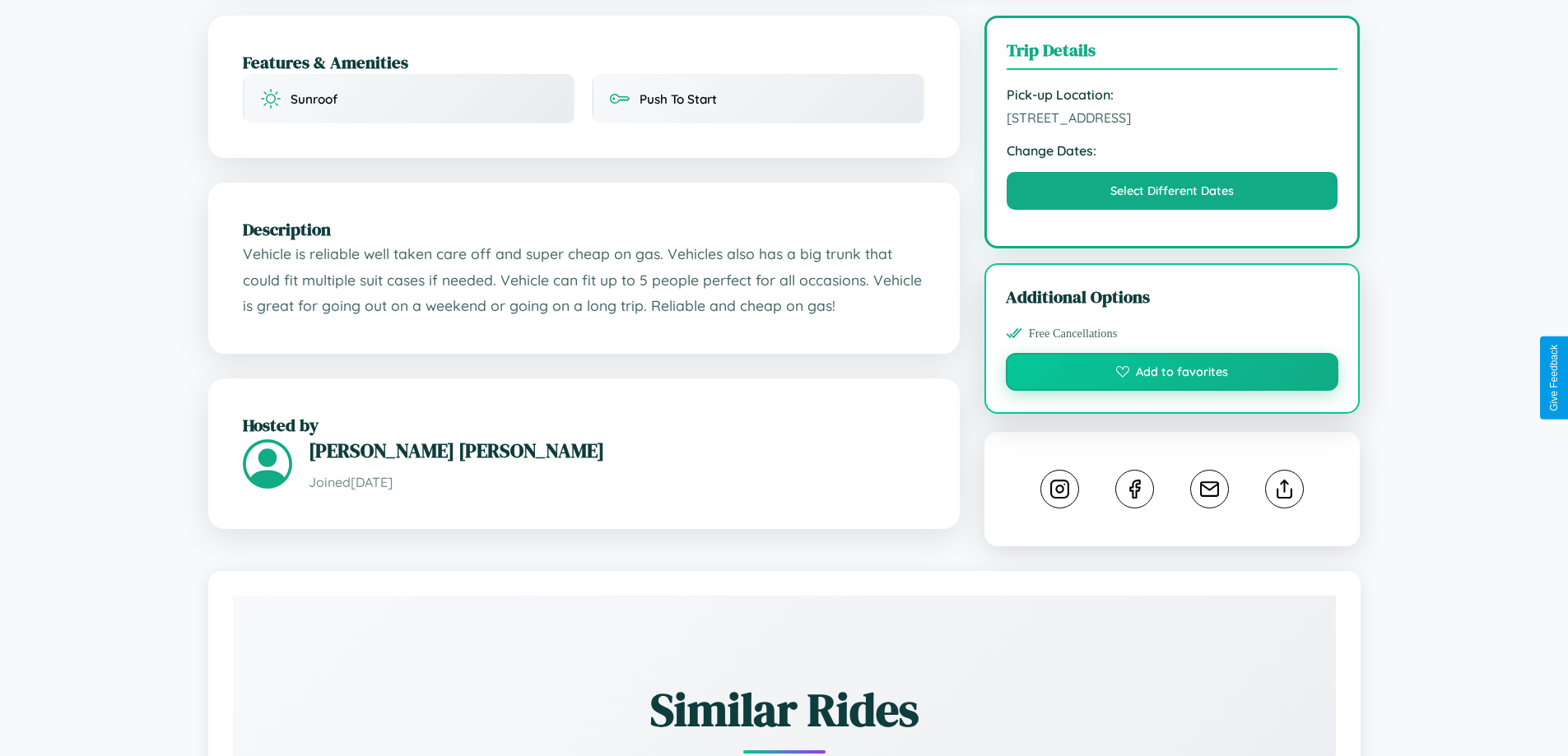
click at [1172, 375] on button "Add to favorites" at bounding box center [1172, 372] width 334 height 37
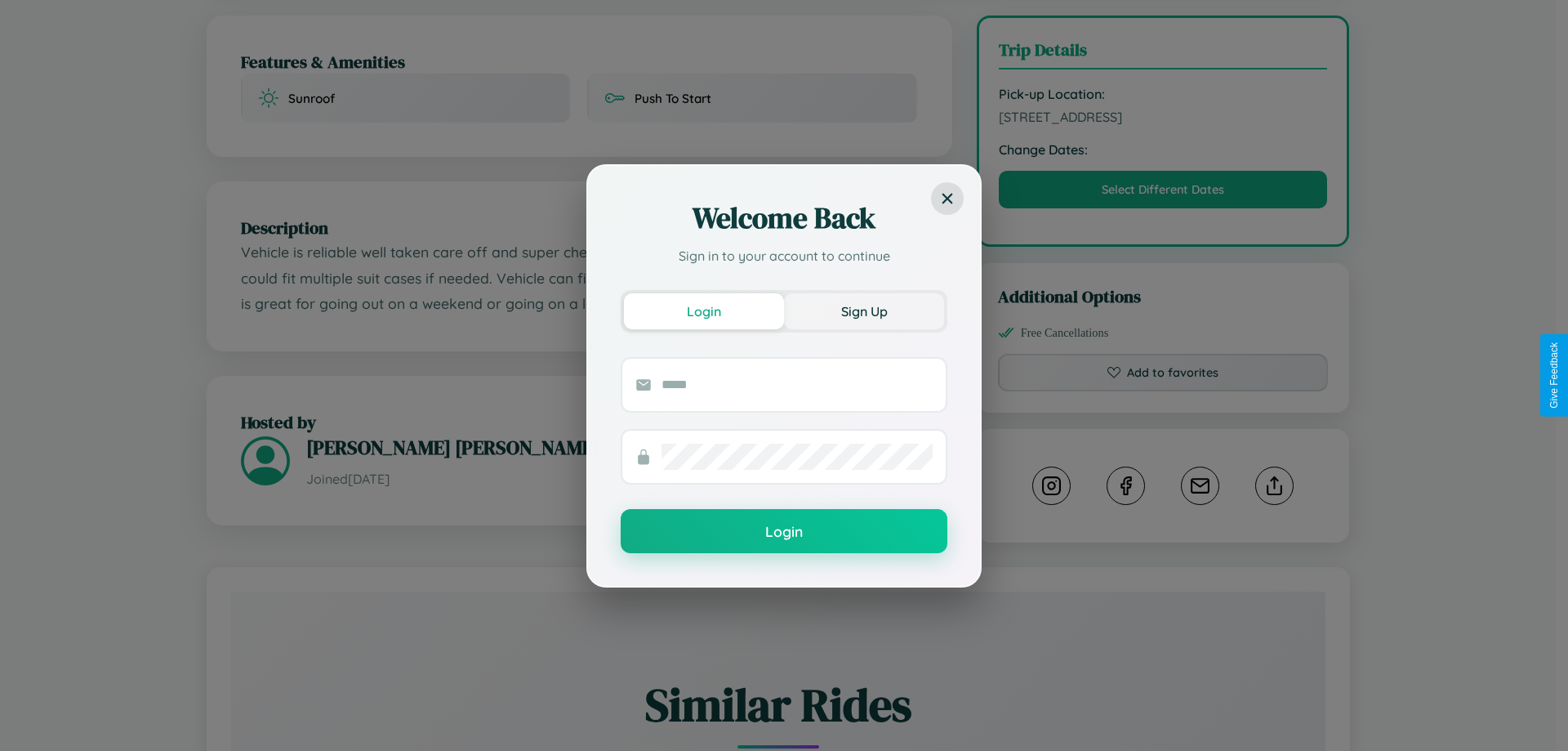
click at [864, 311] on button "Sign Up" at bounding box center [864, 311] width 160 height 36
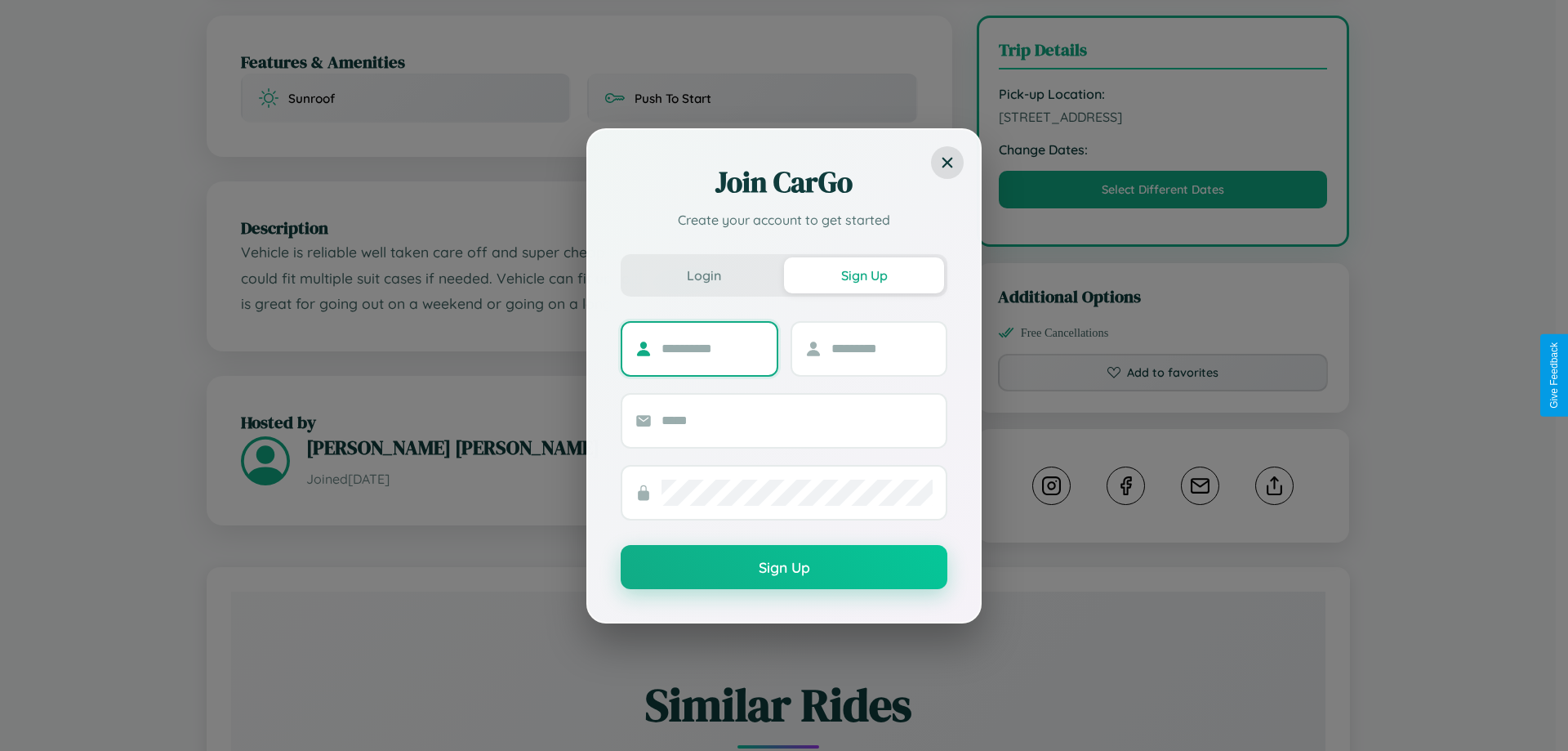
click at [712, 348] on input "text" at bounding box center [712, 349] width 102 height 26
type input "*****"
click at [882, 348] on input "text" at bounding box center [883, 349] width 102 height 26
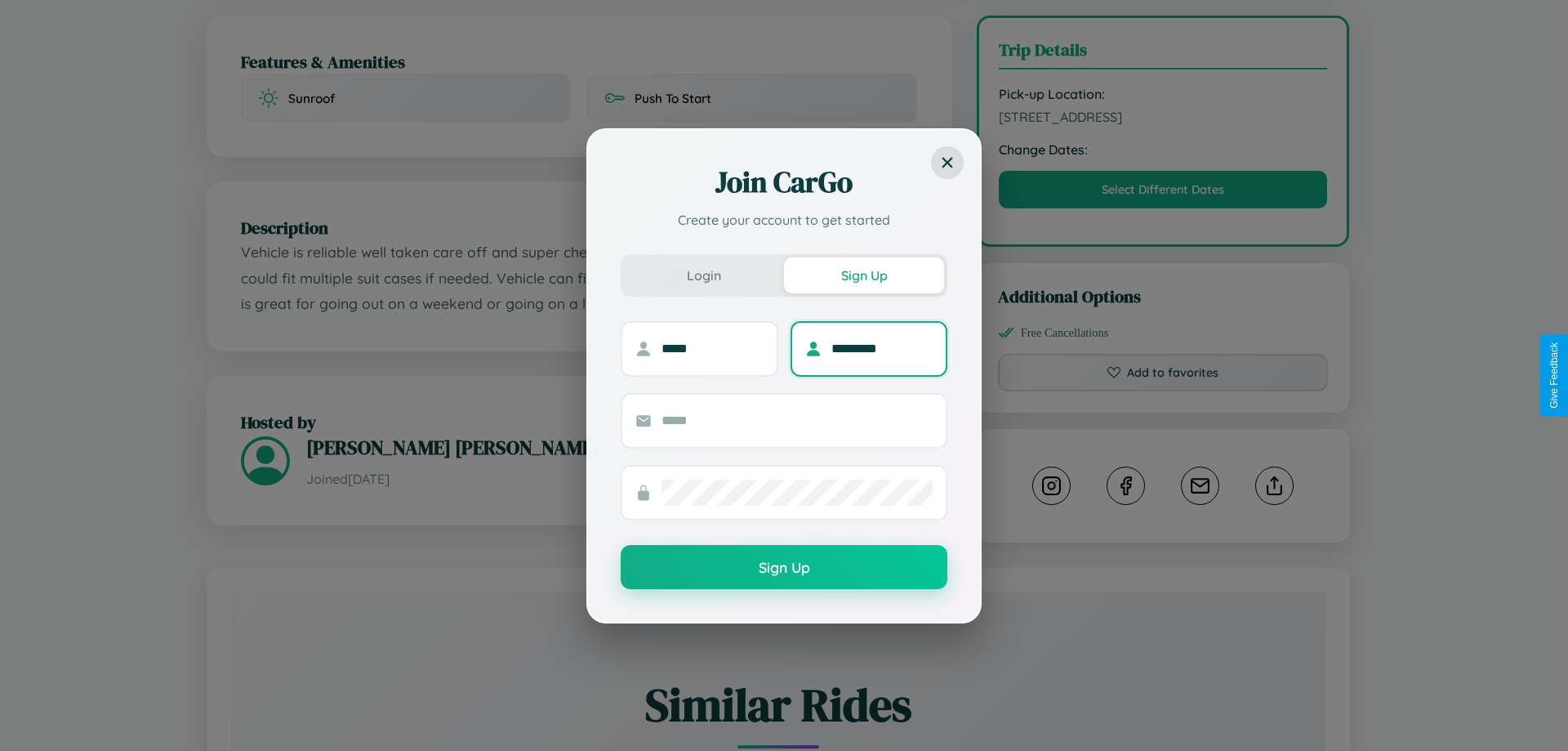
type input "*********"
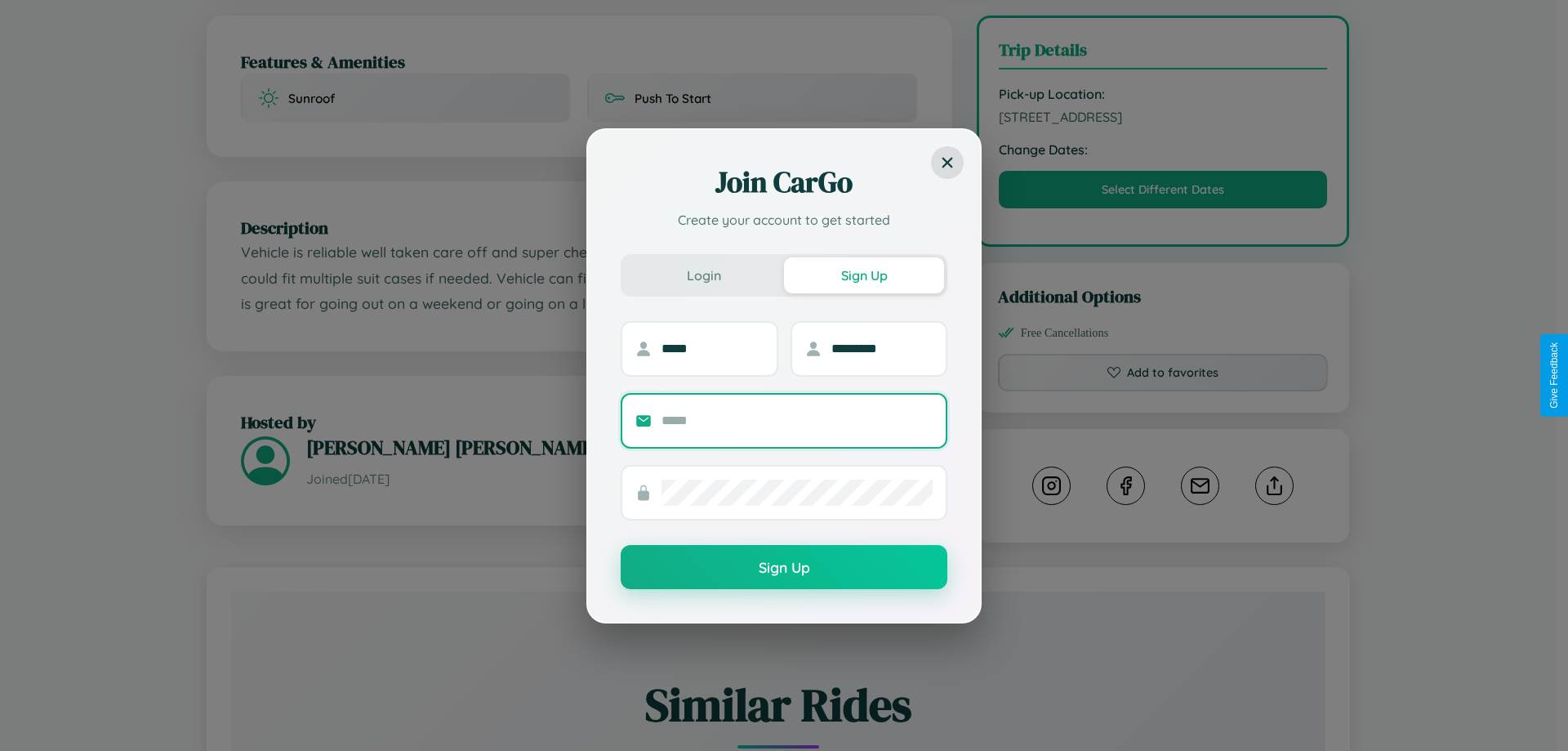
click at [797, 420] on input "text" at bounding box center [797, 421] width 272 height 26
type input "**********"
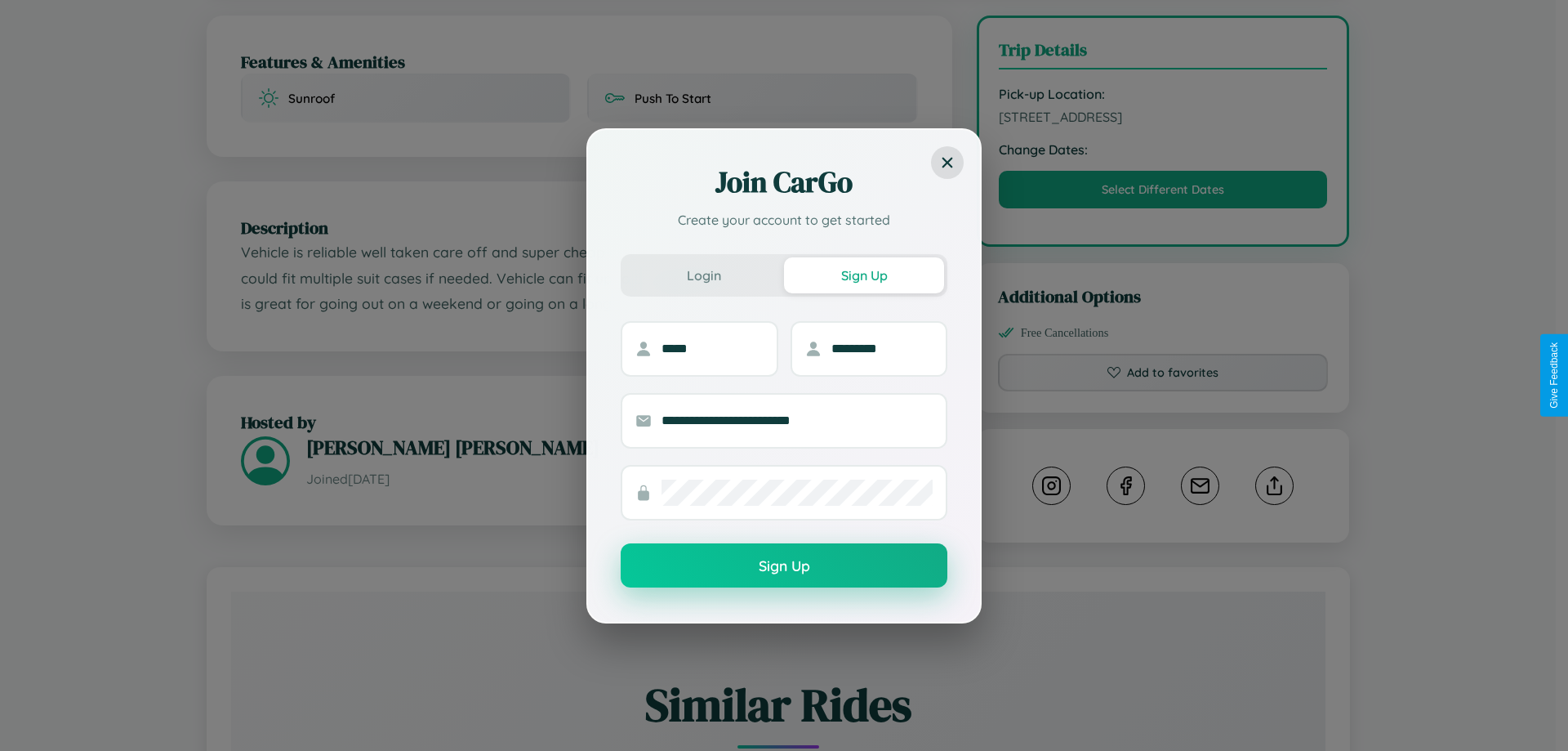
click at [784, 567] on button "Sign Up" at bounding box center [784, 565] width 326 height 44
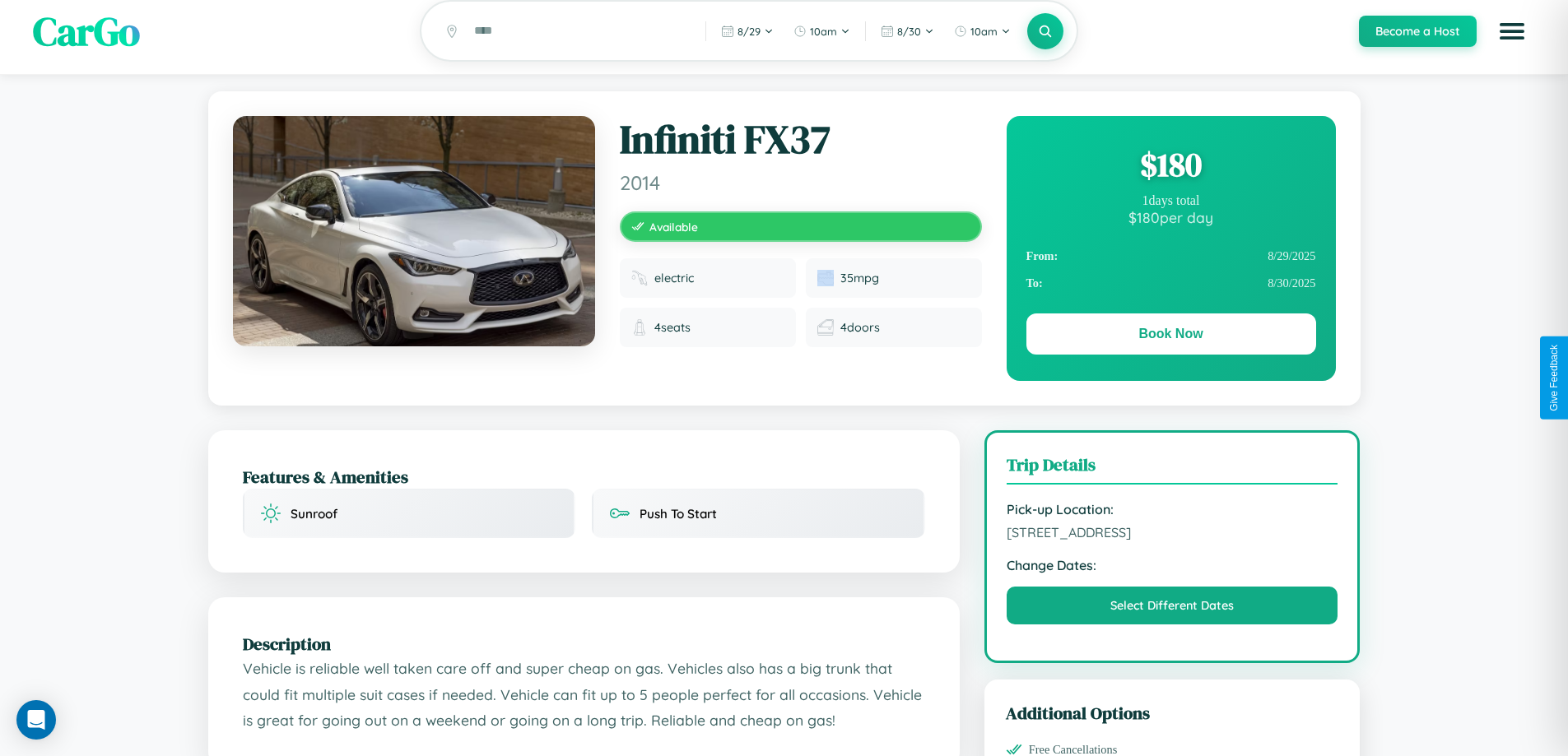
scroll to position [0, 0]
